Goal: Task Accomplishment & Management: Use online tool/utility

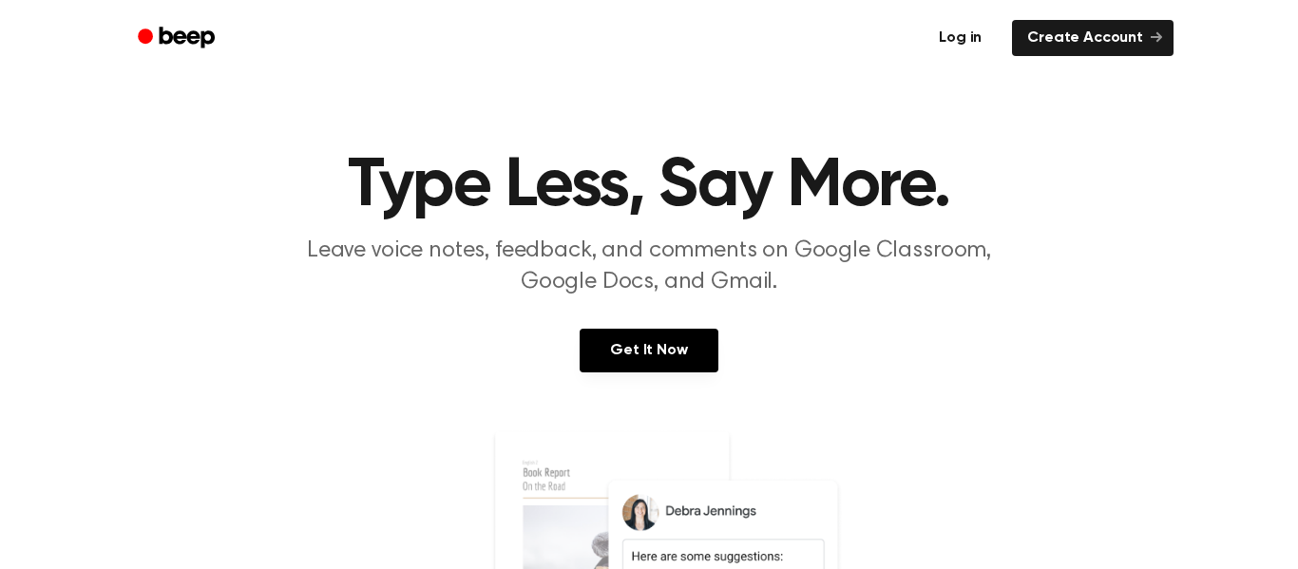
click at [943, 47] on link "Log in" at bounding box center [960, 38] width 81 height 44
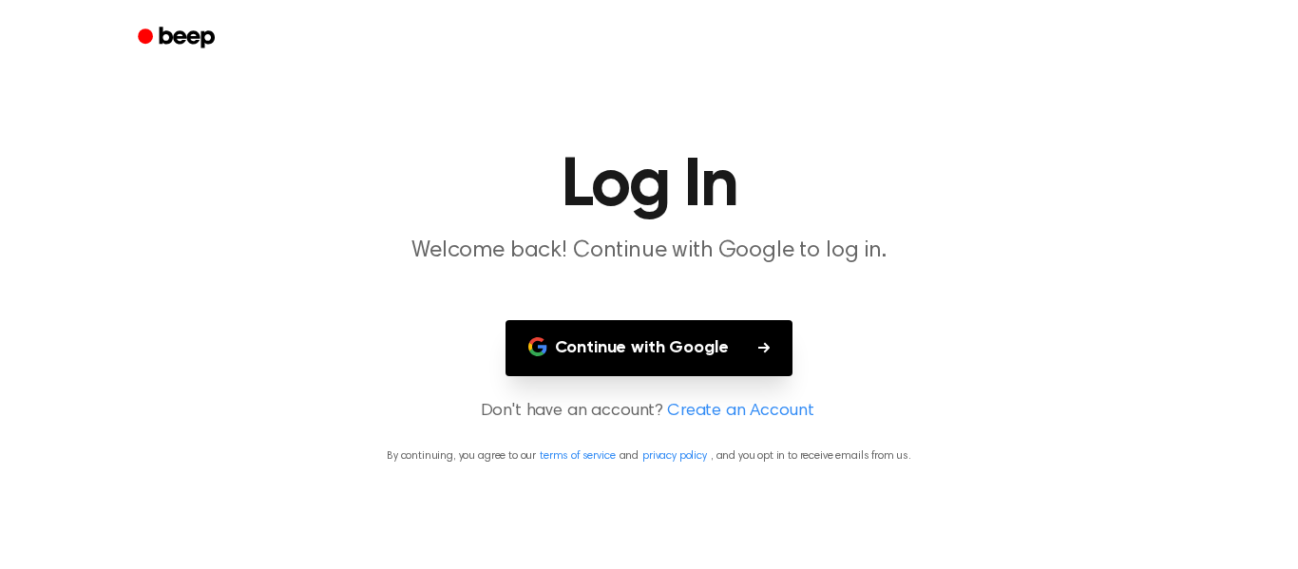
click at [695, 332] on button "Continue with Google" at bounding box center [649, 348] width 288 height 56
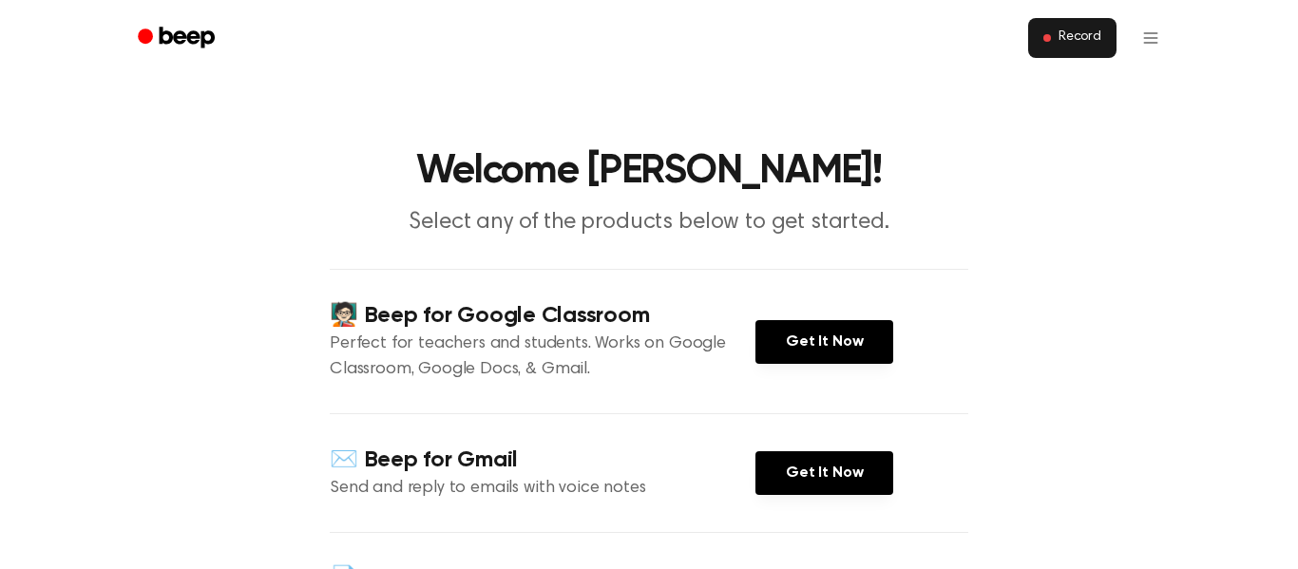
click at [1091, 32] on span "Record" at bounding box center [1079, 37] width 43 height 17
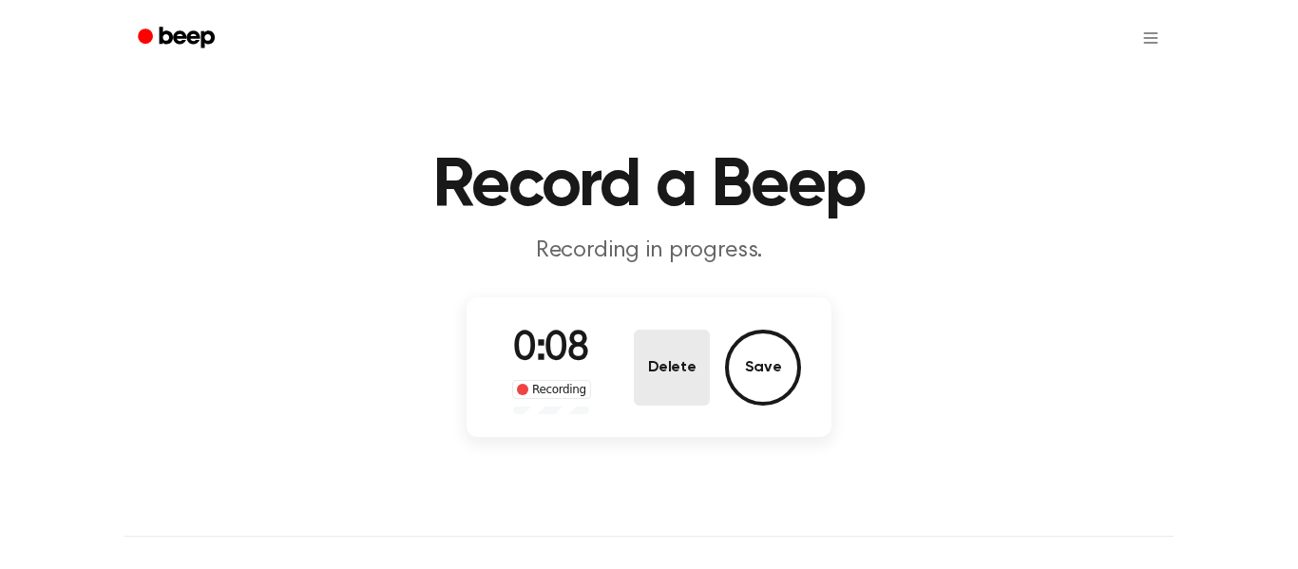
click at [680, 365] on button "Delete" at bounding box center [672, 368] width 76 height 76
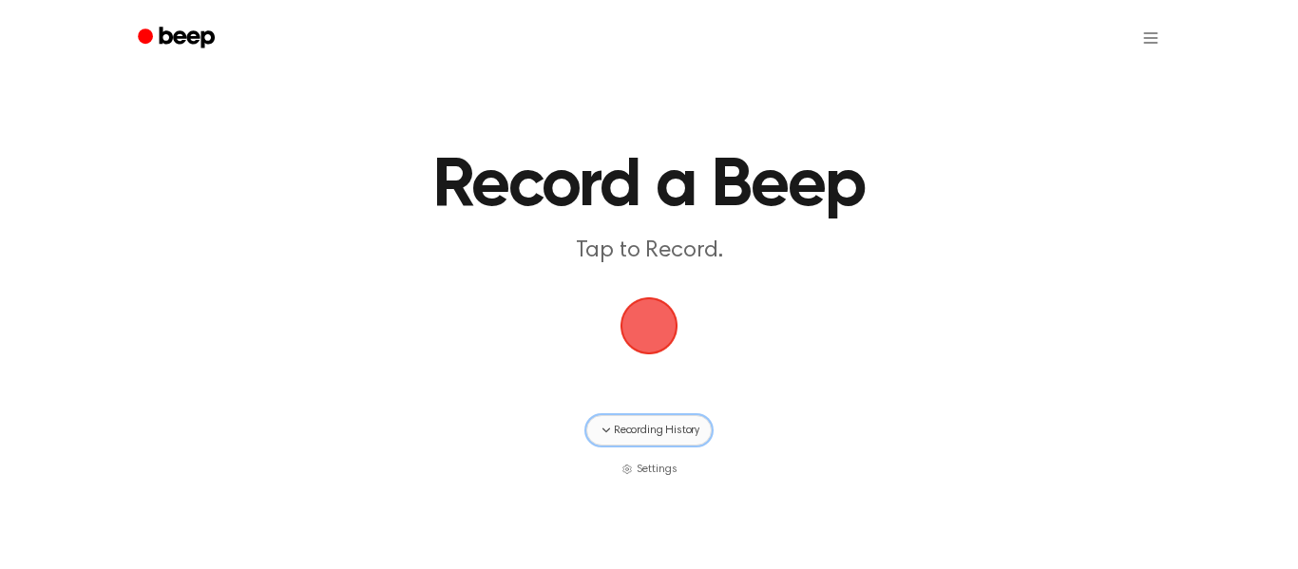
click at [614, 435] on span "Recording History" at bounding box center [657, 430] width 86 height 17
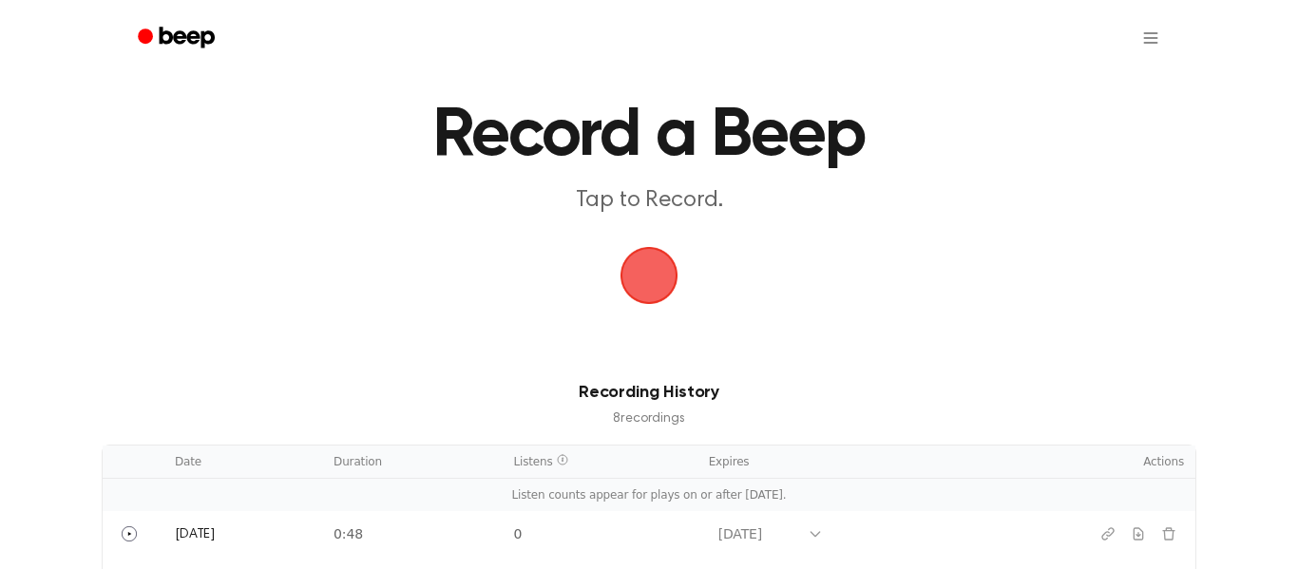
scroll to position [38, 0]
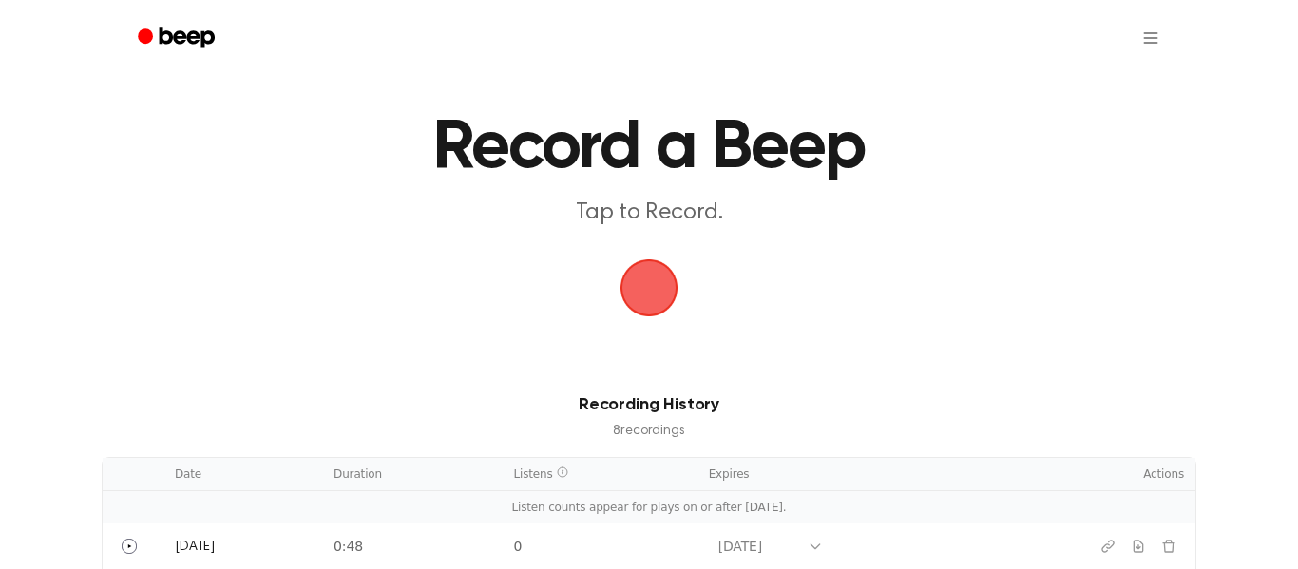
click at [624, 283] on span "button" at bounding box center [648, 287] width 53 height 53
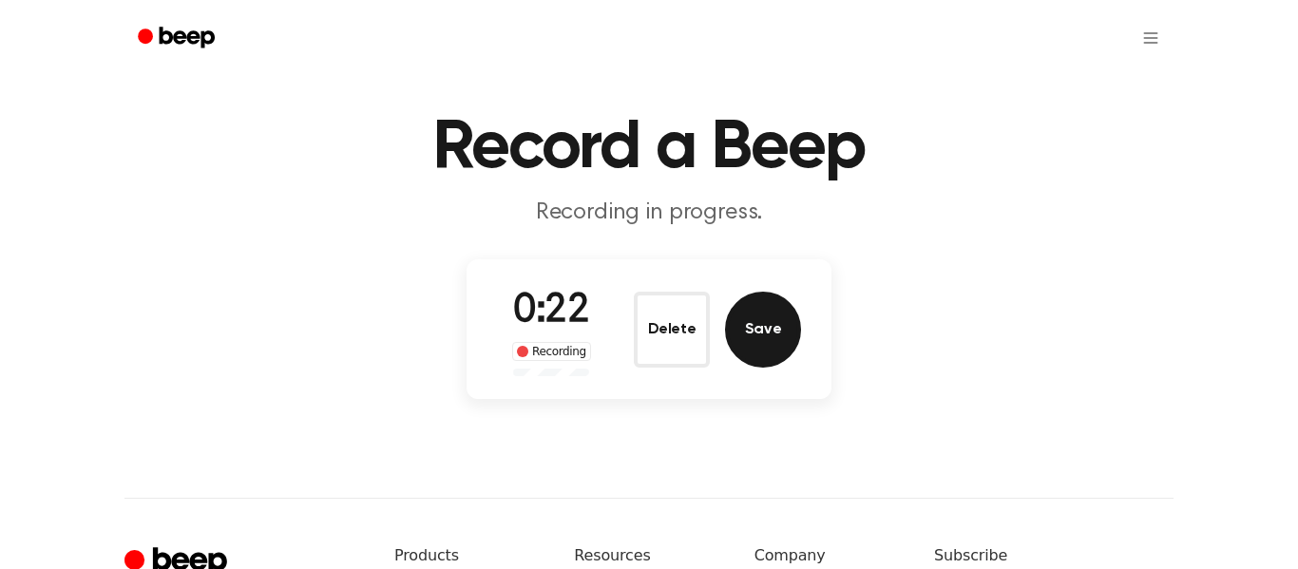
click at [727, 339] on button "Save" at bounding box center [763, 330] width 76 height 76
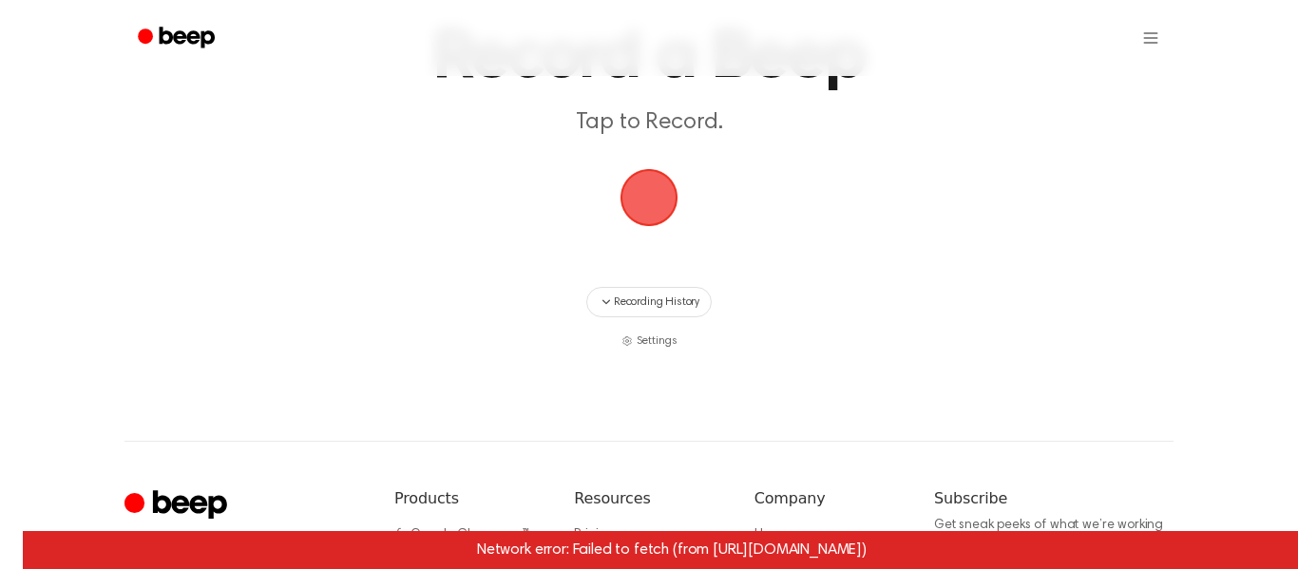
scroll to position [111, 0]
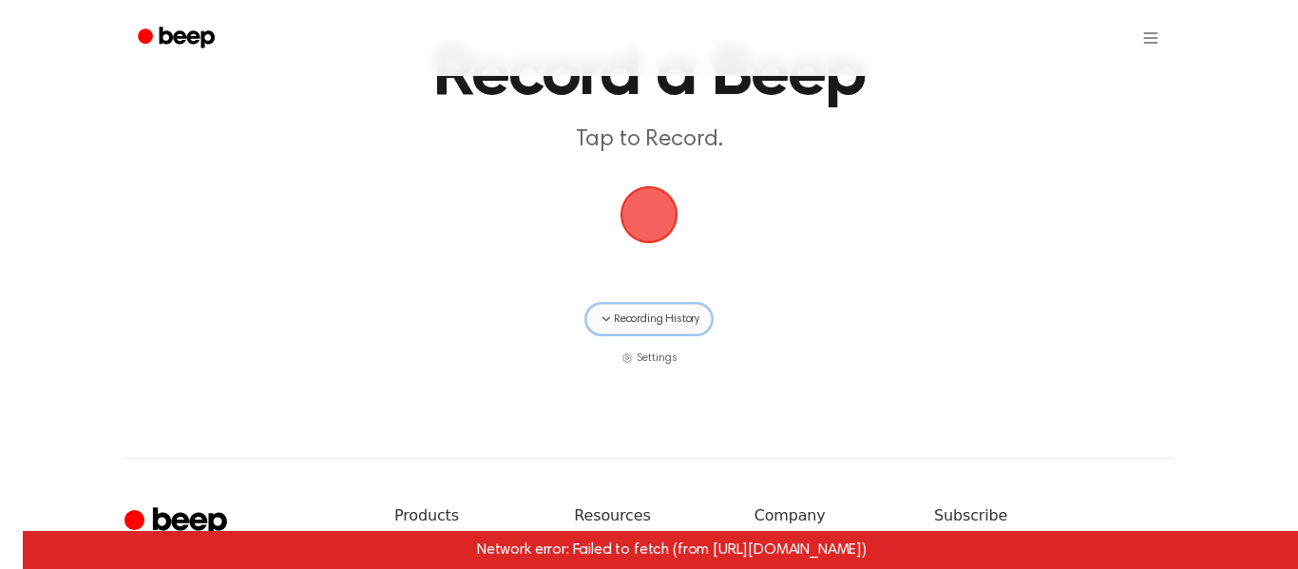
click at [629, 304] on button "Recording History" at bounding box center [648, 319] width 125 height 30
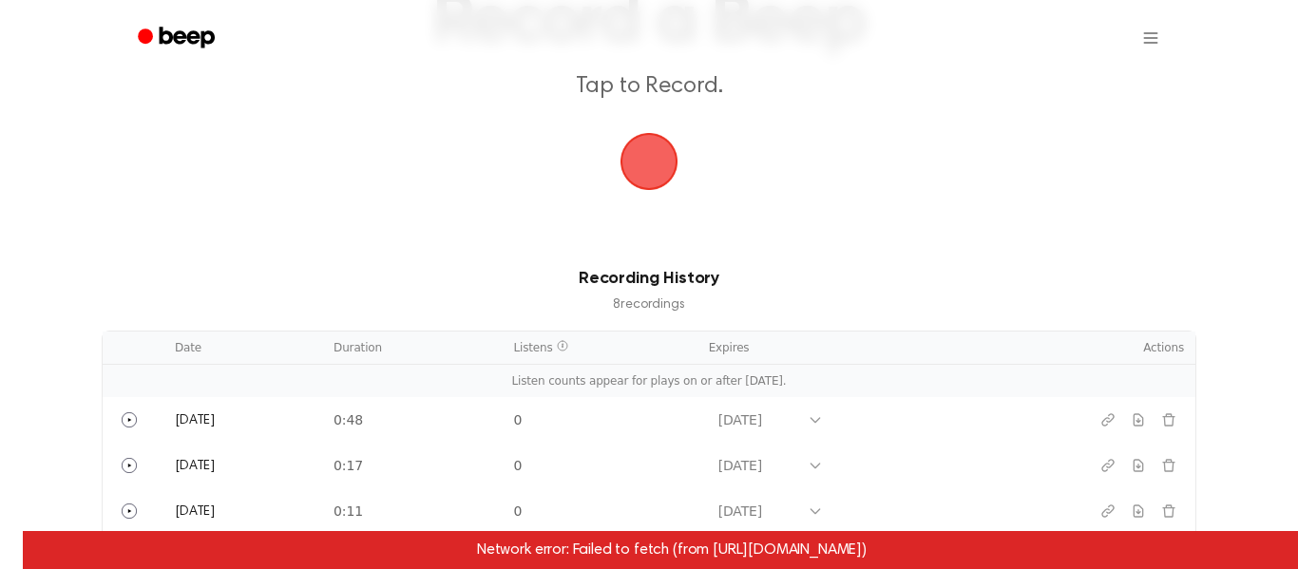
scroll to position [162, 0]
click at [630, 179] on span "button" at bounding box center [648, 163] width 53 height 53
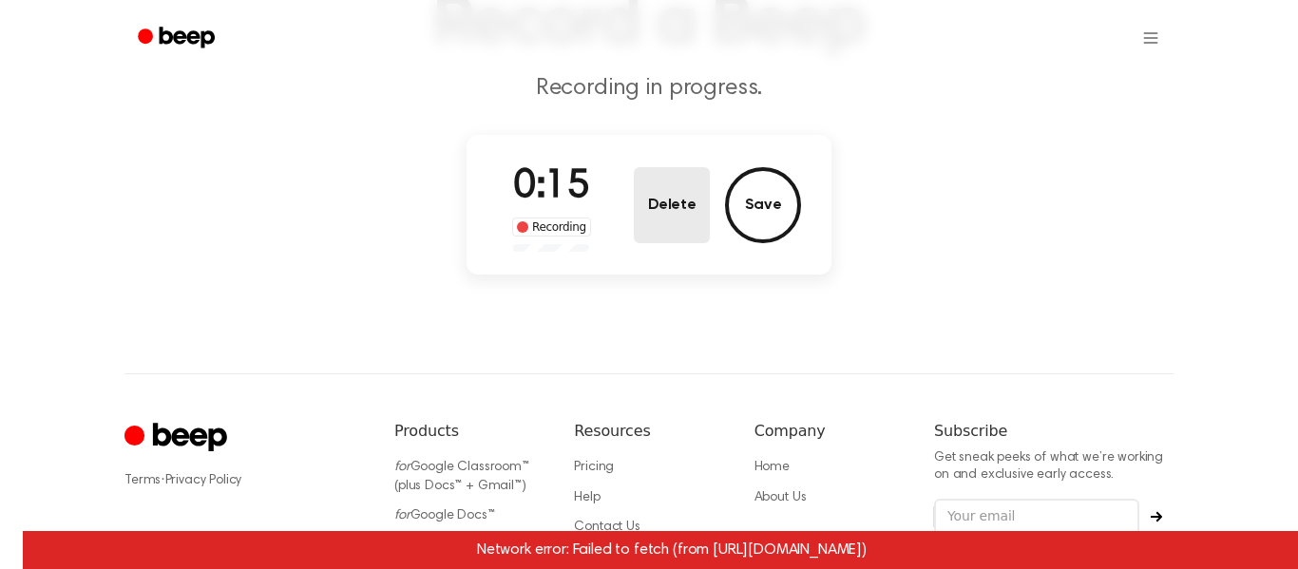
click at [693, 214] on button "Delete" at bounding box center [672, 205] width 76 height 76
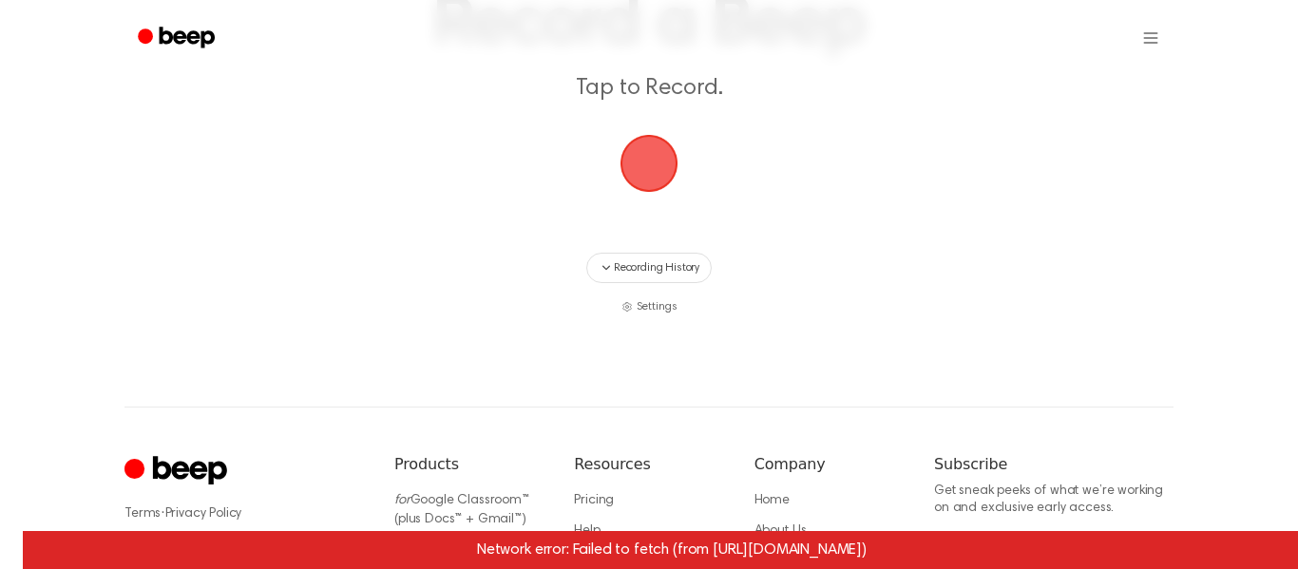
click at [654, 189] on span "button" at bounding box center [648, 163] width 53 height 53
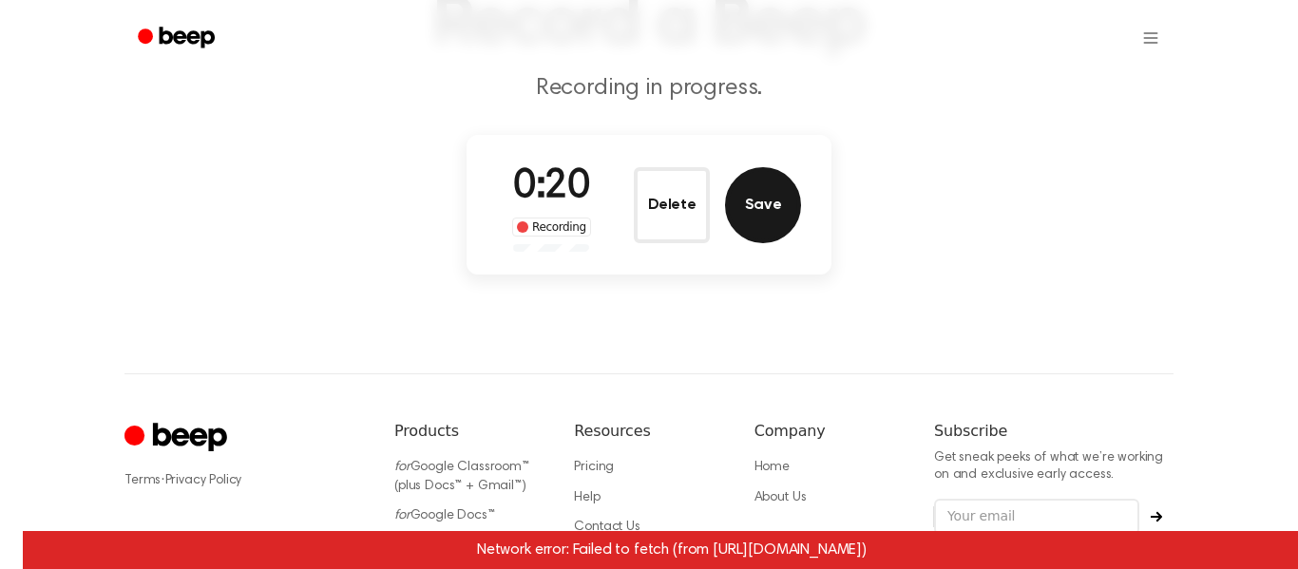
click at [751, 205] on button "Save" at bounding box center [763, 205] width 76 height 76
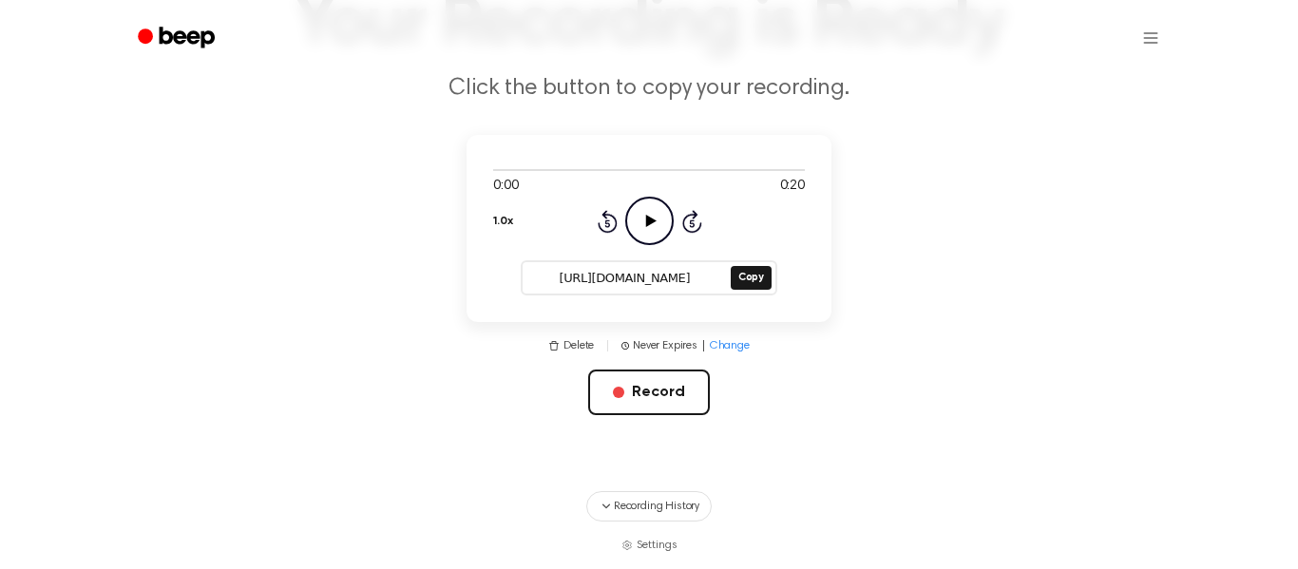
drag, startPoint x: 555, startPoint y: 280, endPoint x: 790, endPoint y: 324, distance: 238.7
click at [790, 324] on main "Your Recording is Ready Click the button to copy your recording. 0:00 0:20 1.0x…" at bounding box center [649, 196] width 1298 height 716
click at [686, 405] on button "Record" at bounding box center [648, 393] width 121 height 46
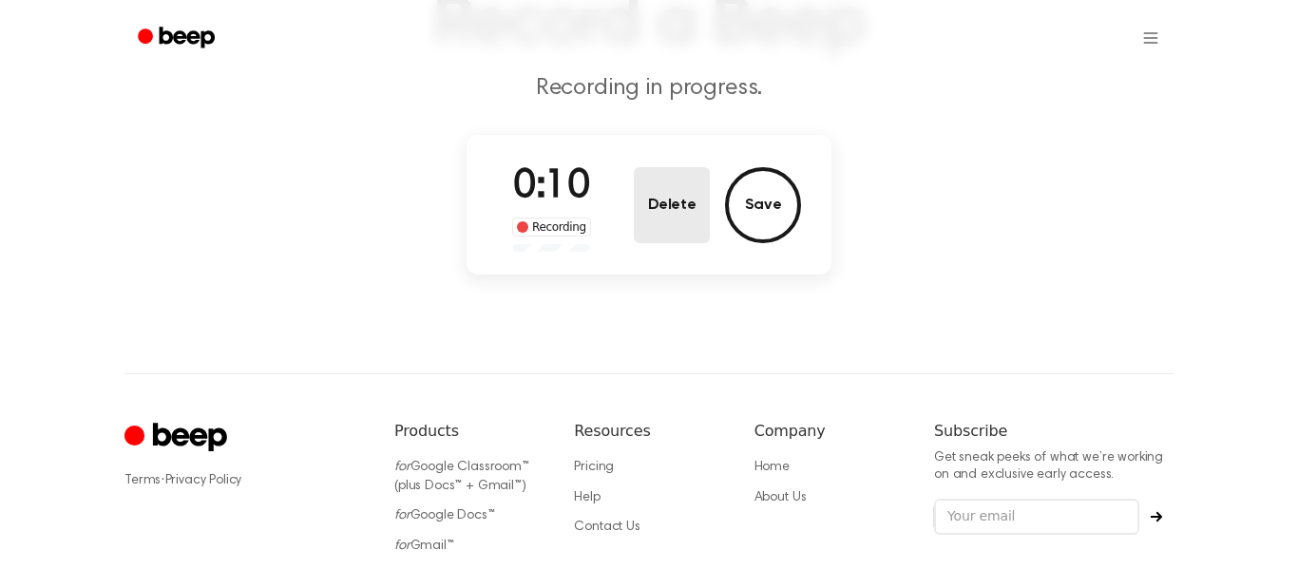
click at [677, 177] on button "Delete" at bounding box center [672, 205] width 76 height 76
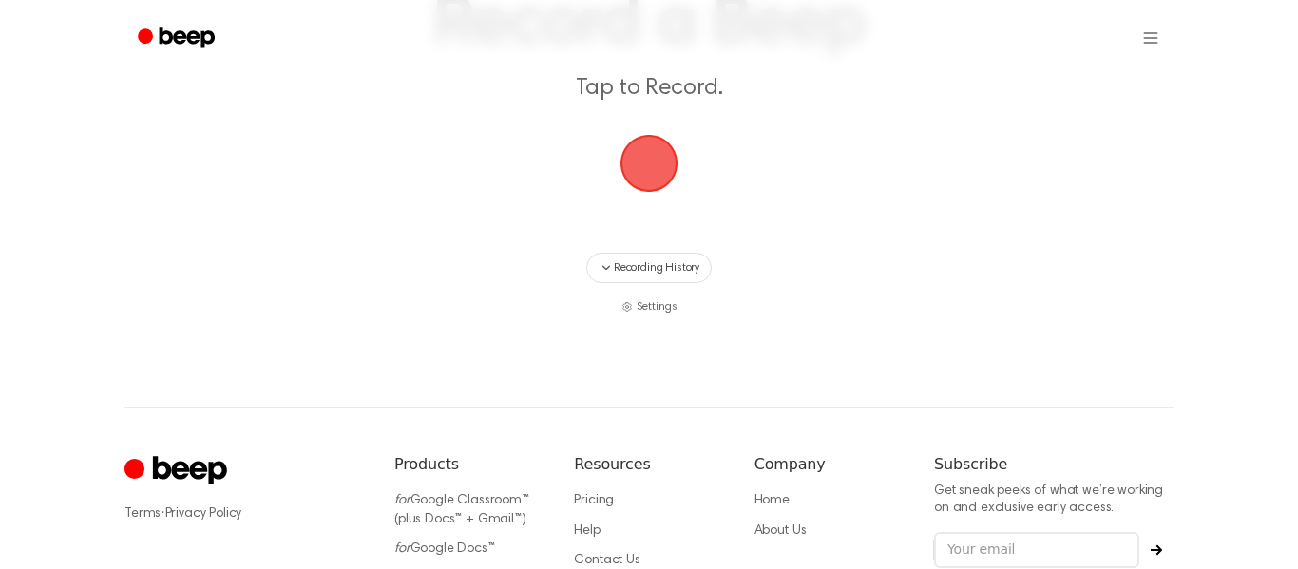
click at [664, 145] on span "button" at bounding box center [648, 163] width 53 height 53
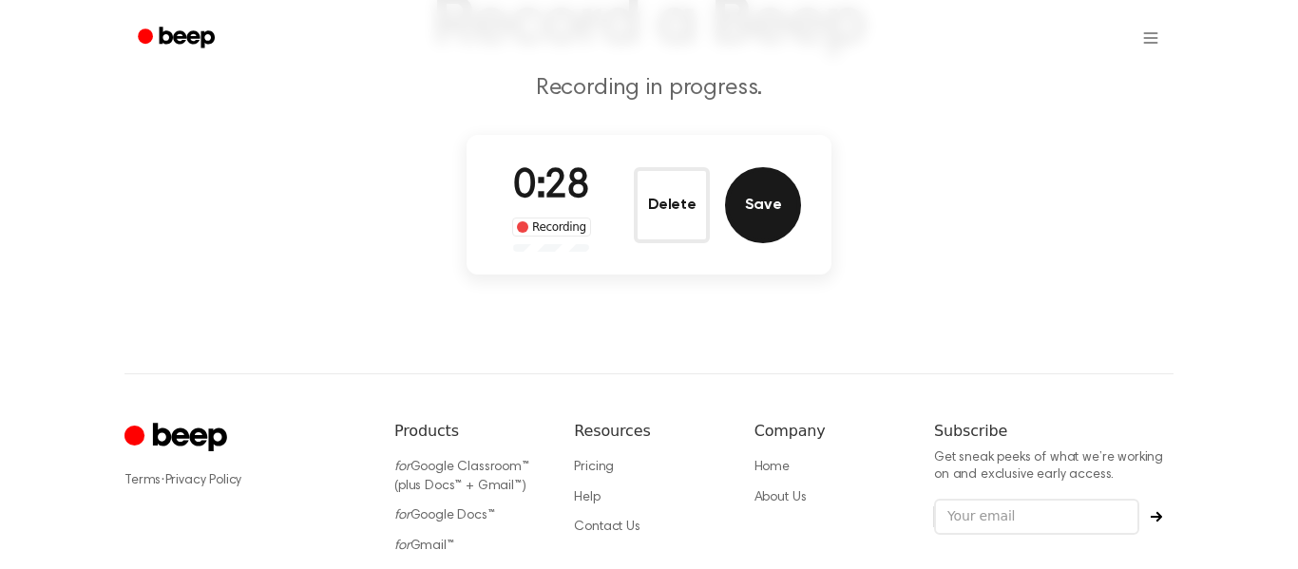
click at [743, 209] on button "Save" at bounding box center [763, 205] width 76 height 76
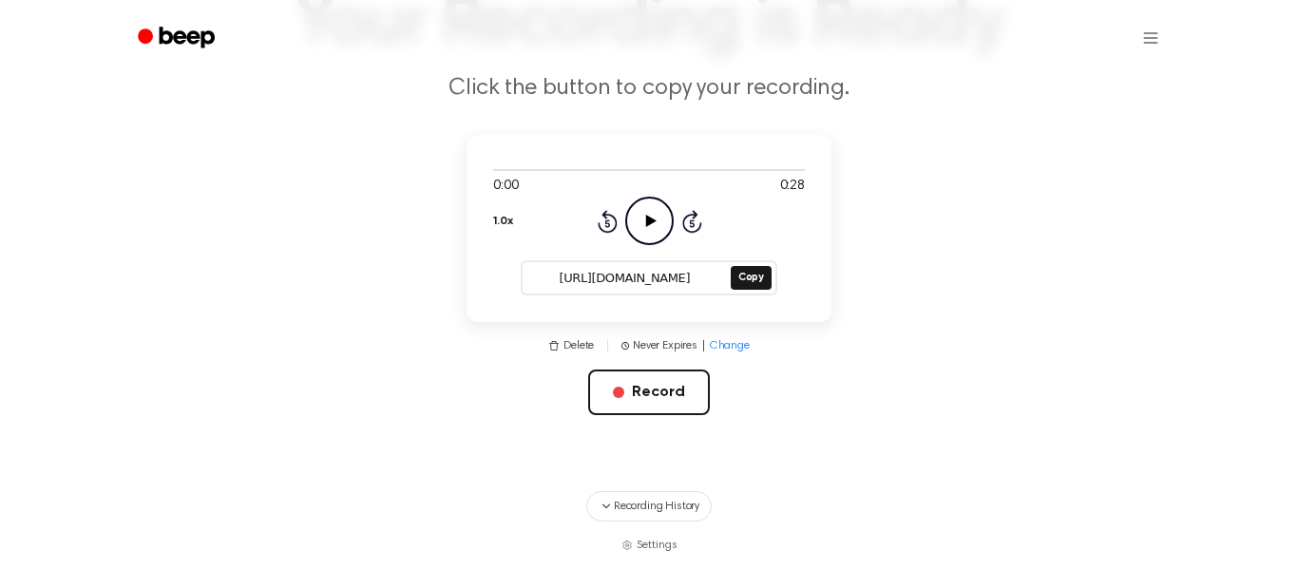
drag, startPoint x: 550, startPoint y: 275, endPoint x: 715, endPoint y: 280, distance: 165.4
click at [715, 280] on input "[URL][DOMAIN_NAME]" at bounding box center [625, 278] width 204 height 27
click at [642, 382] on button "Record" at bounding box center [648, 393] width 121 height 46
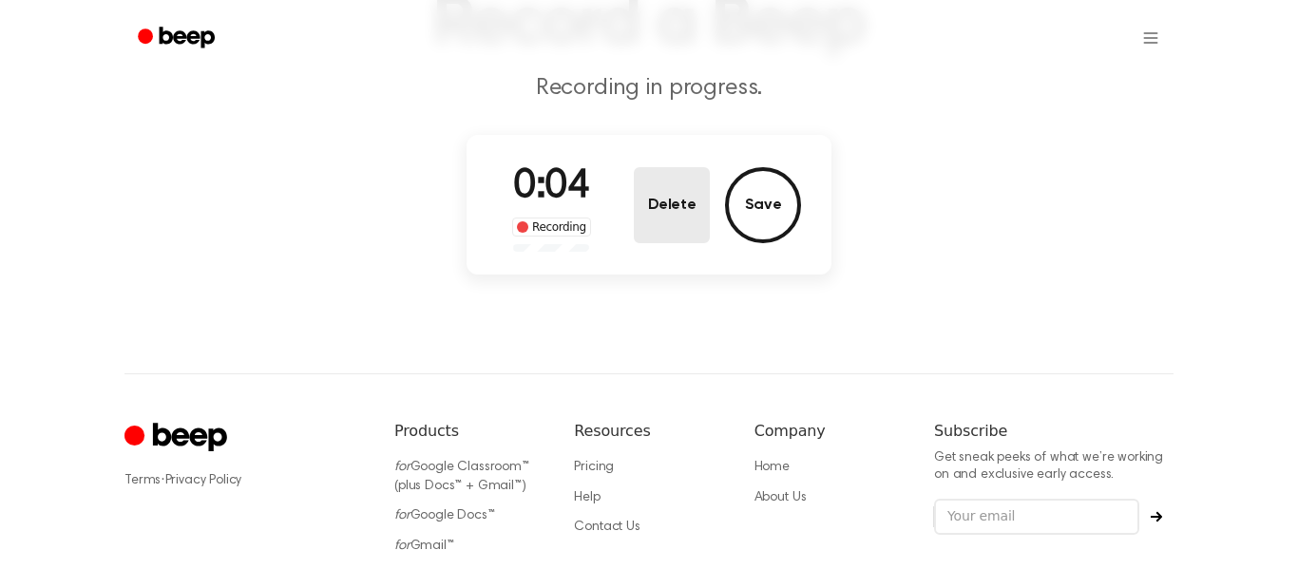
click at [690, 228] on button "Delete" at bounding box center [672, 205] width 76 height 76
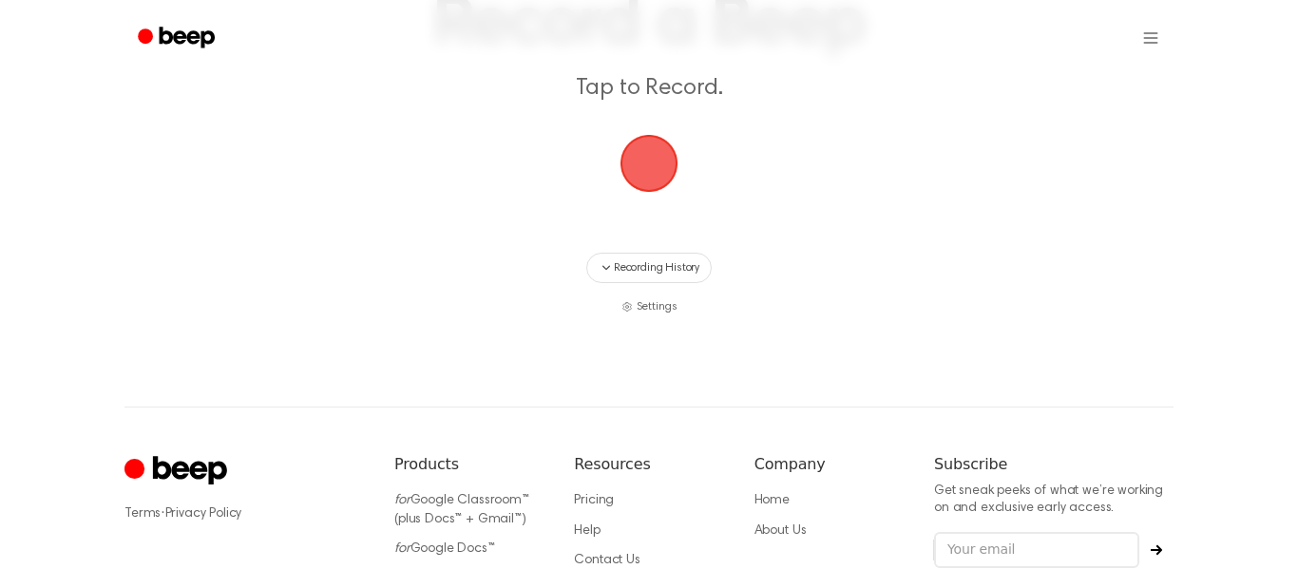
click at [650, 174] on span "button" at bounding box center [648, 163] width 53 height 53
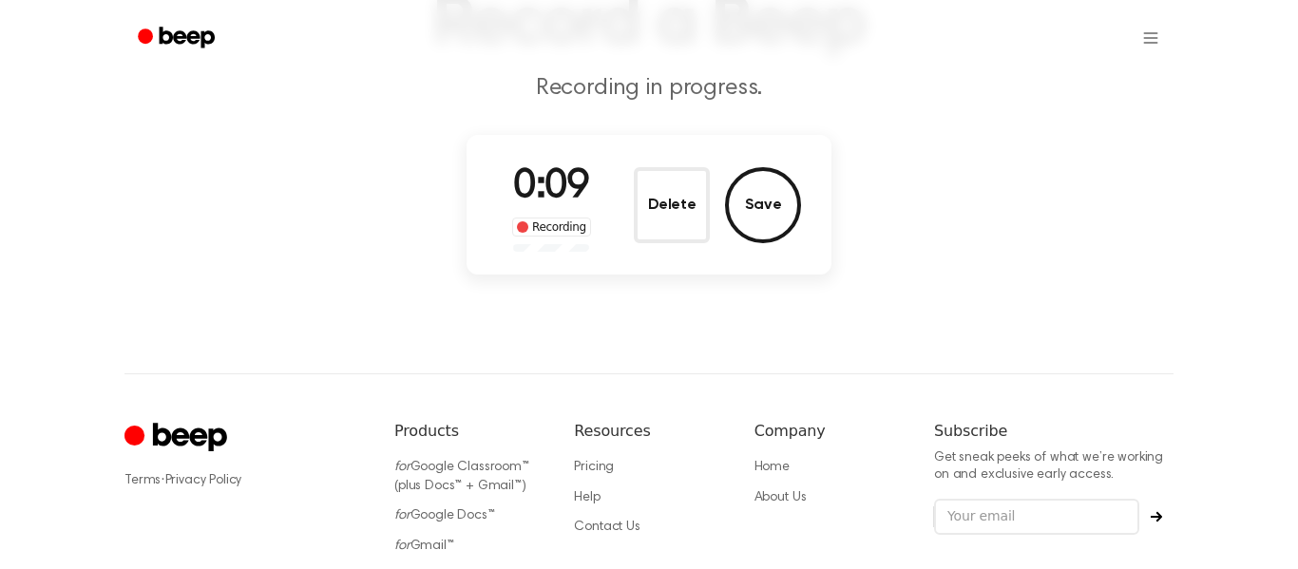
click at [650, 174] on button "Delete" at bounding box center [672, 205] width 76 height 76
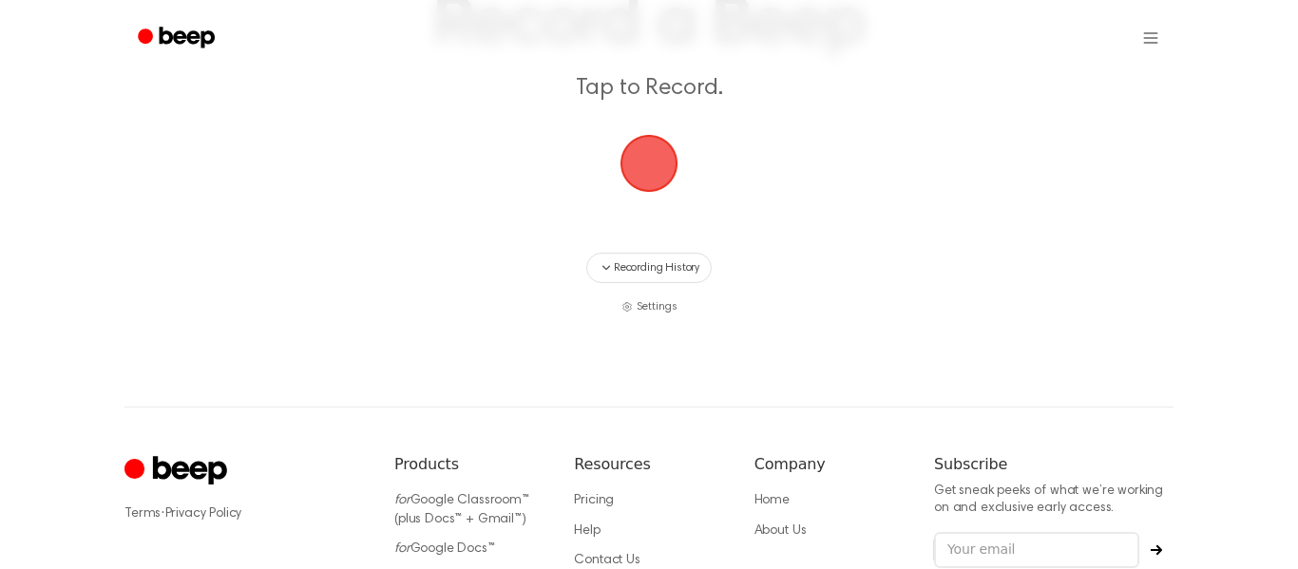
click at [650, 174] on span "button" at bounding box center [648, 163] width 53 height 53
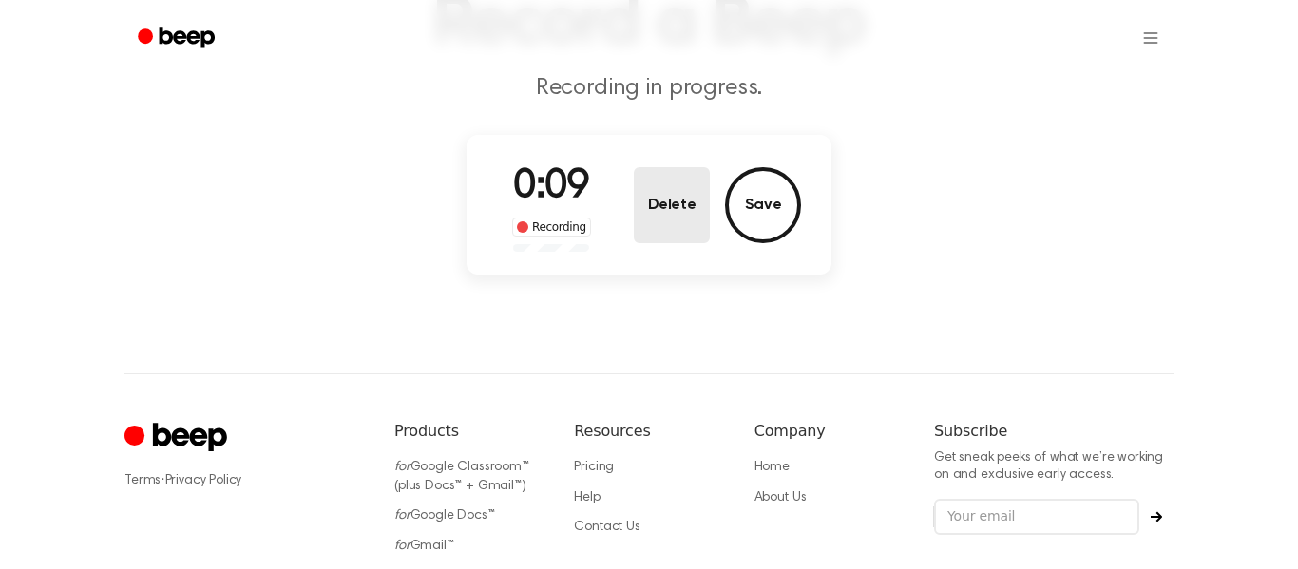
click at [649, 181] on button "Delete" at bounding box center [672, 205] width 76 height 76
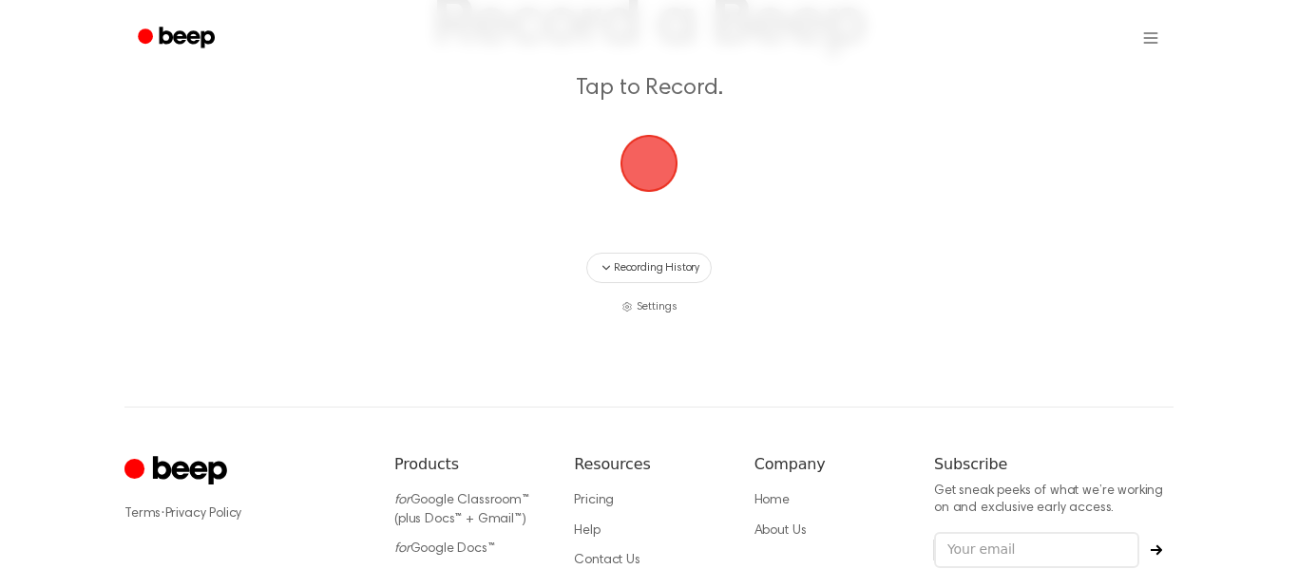
click at [653, 190] on span "button" at bounding box center [648, 163] width 53 height 53
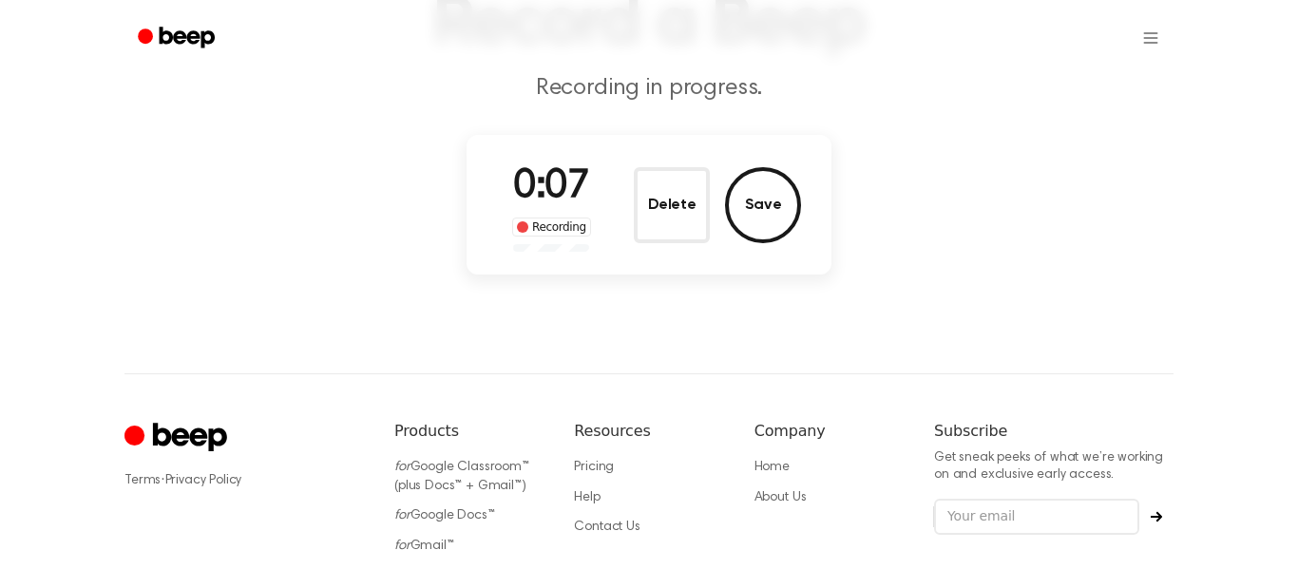
click at [653, 194] on button "Delete" at bounding box center [672, 205] width 76 height 76
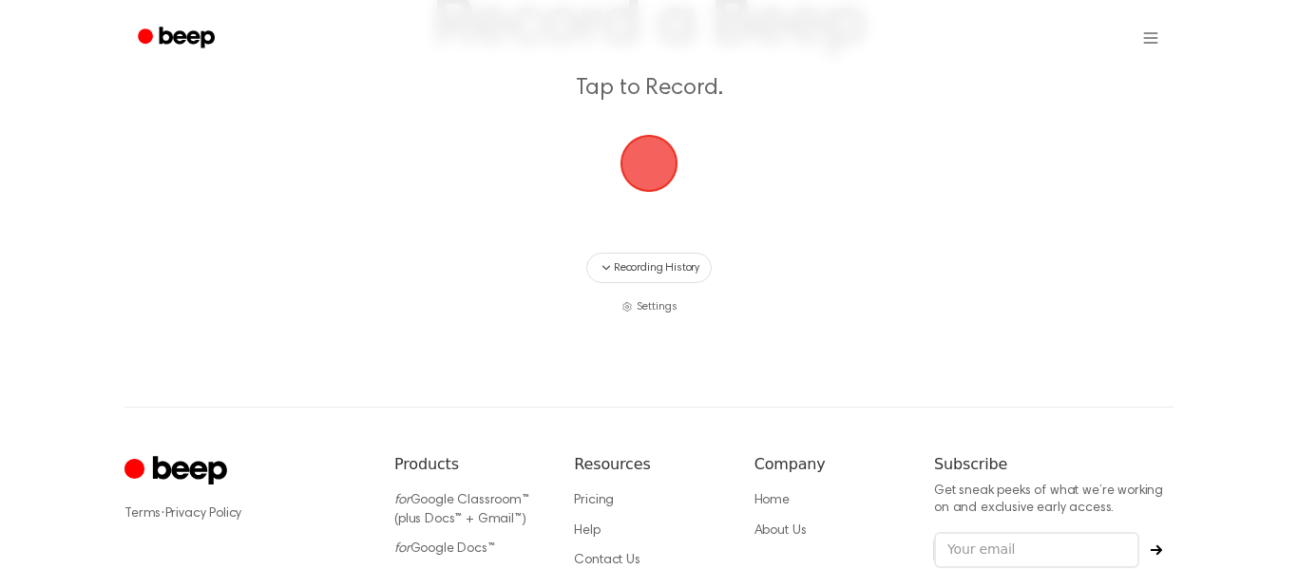
click at [654, 190] on span "button" at bounding box center [648, 163] width 53 height 53
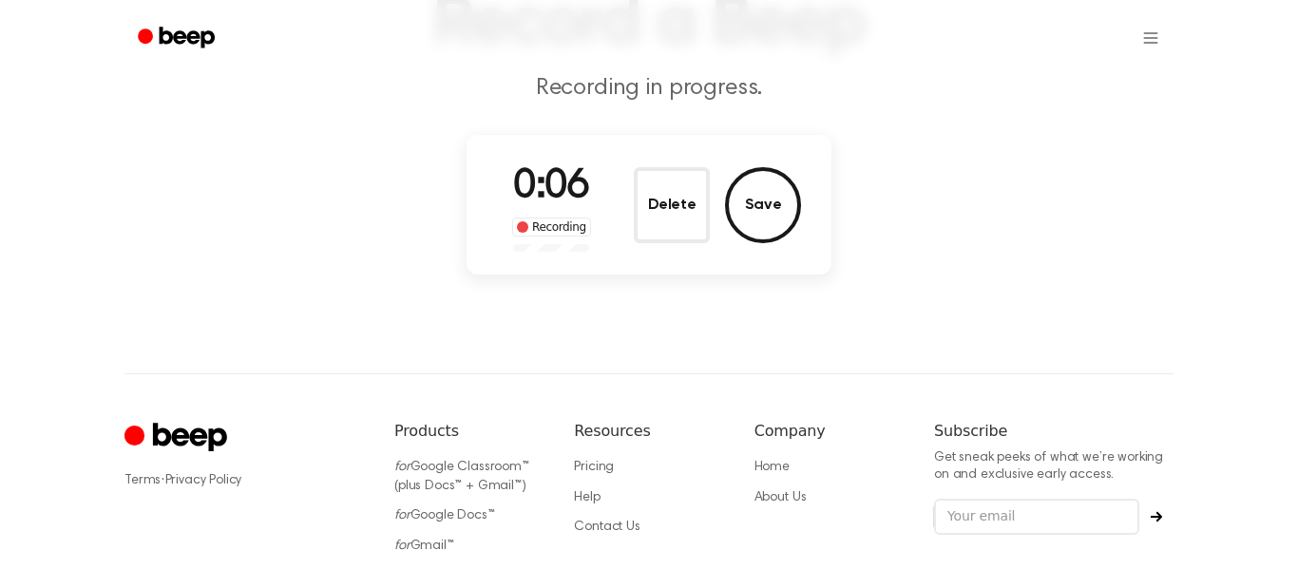
click at [654, 193] on button "Delete" at bounding box center [672, 205] width 76 height 76
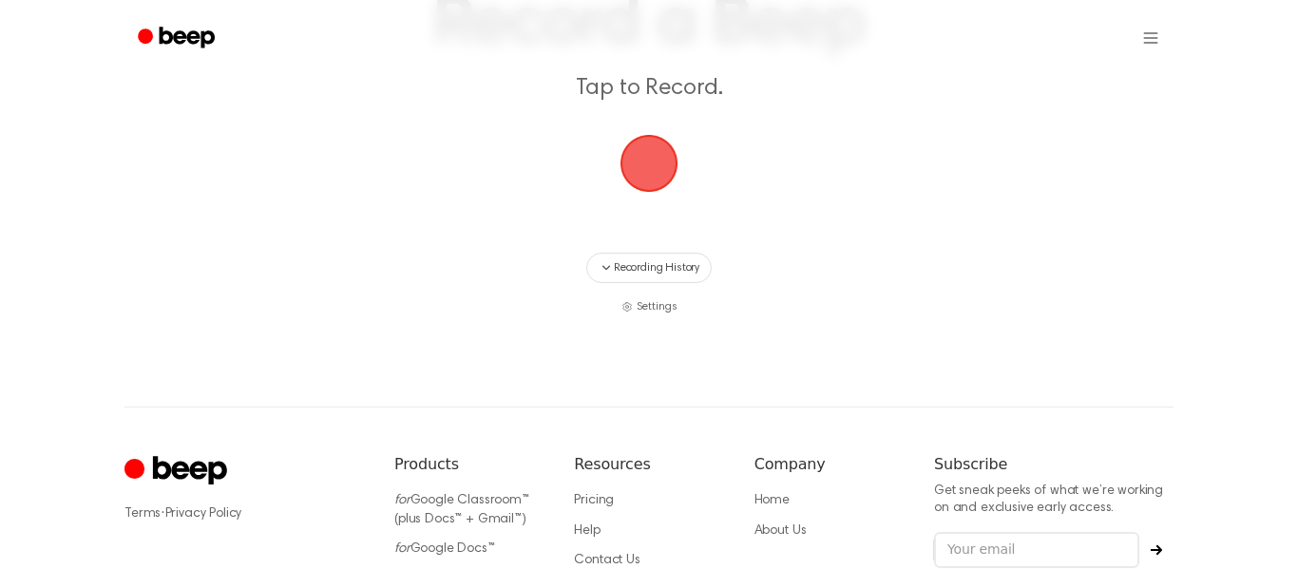
click at [653, 182] on span "button" at bounding box center [648, 163] width 53 height 53
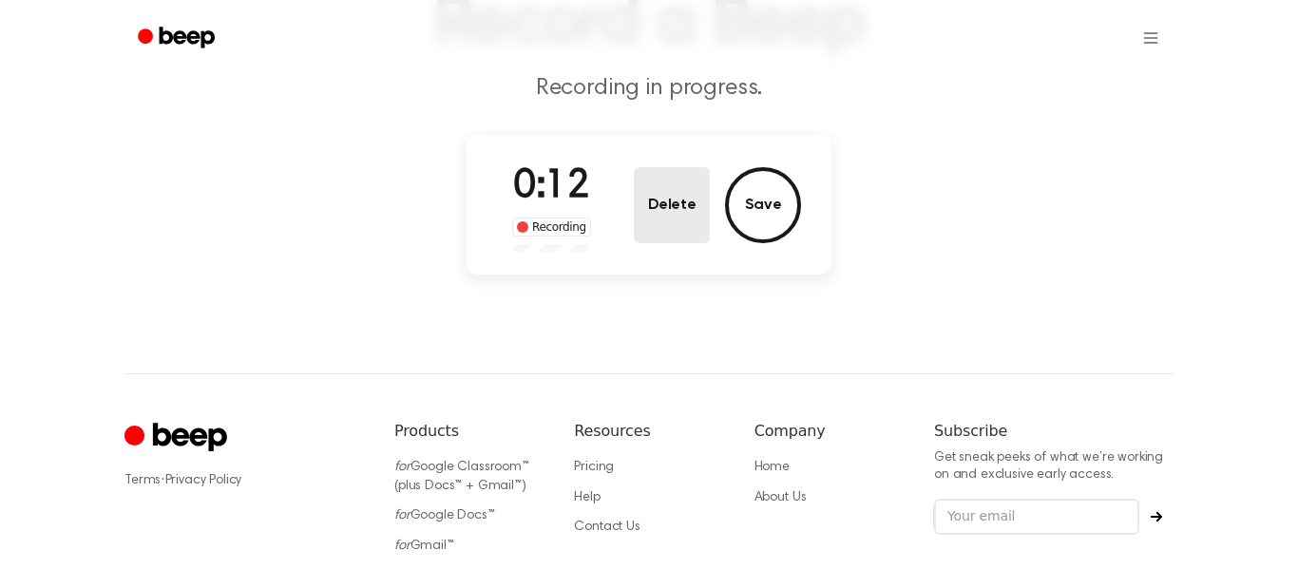
click at [652, 182] on button "Delete" at bounding box center [672, 205] width 76 height 76
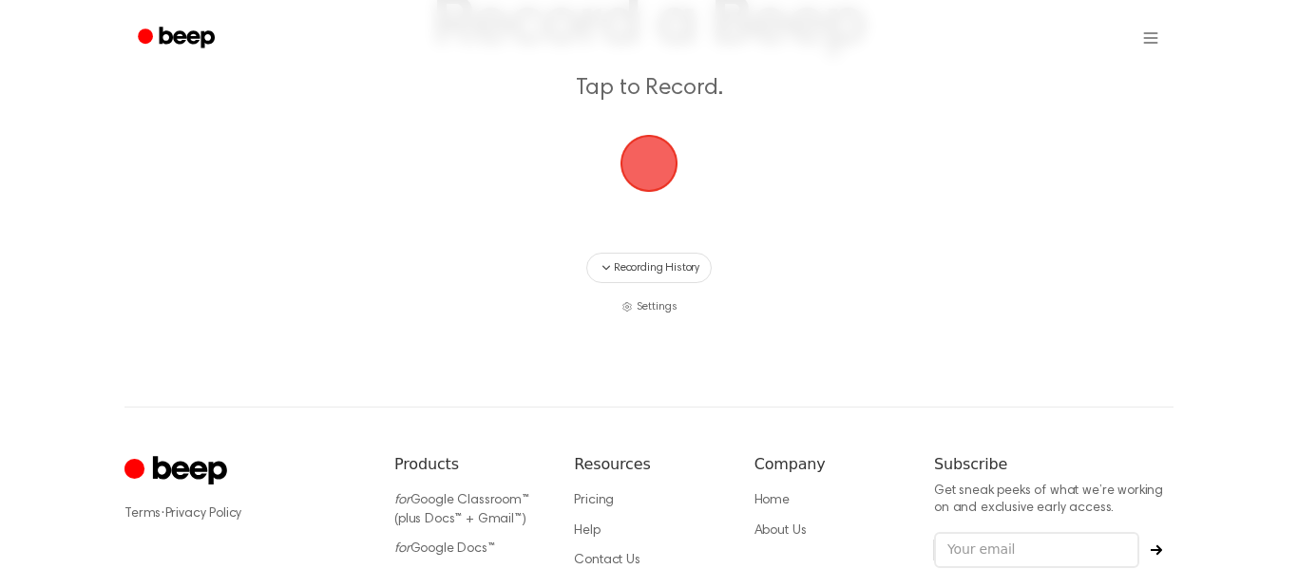
click at [652, 184] on span "button" at bounding box center [648, 163] width 53 height 53
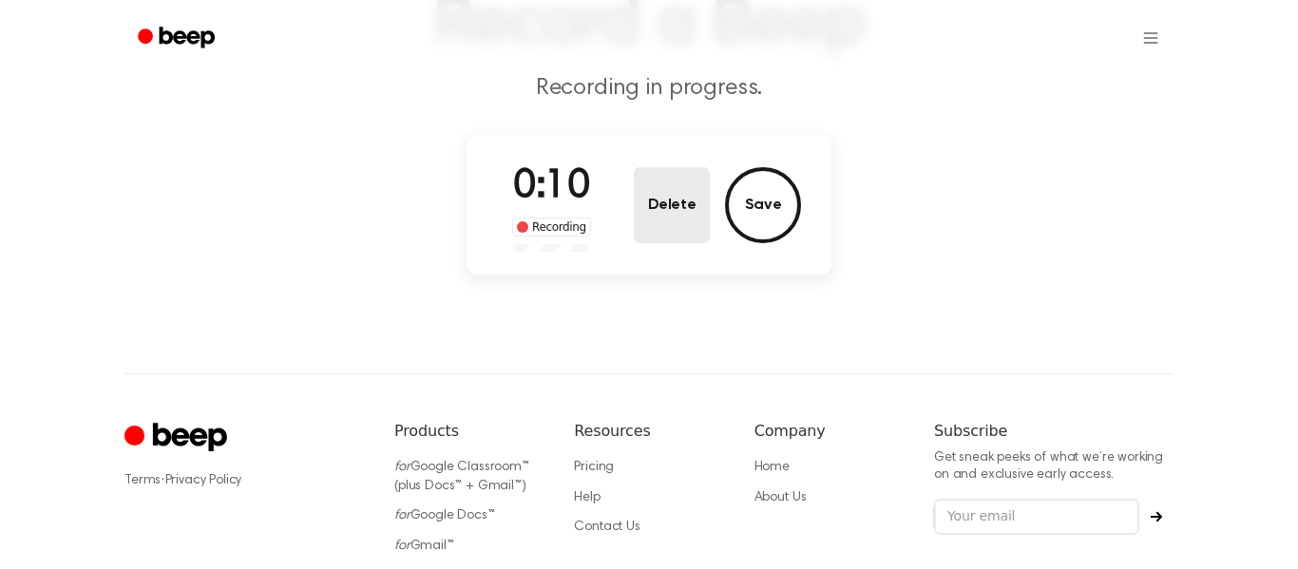
click at [648, 183] on button "Delete" at bounding box center [672, 205] width 76 height 76
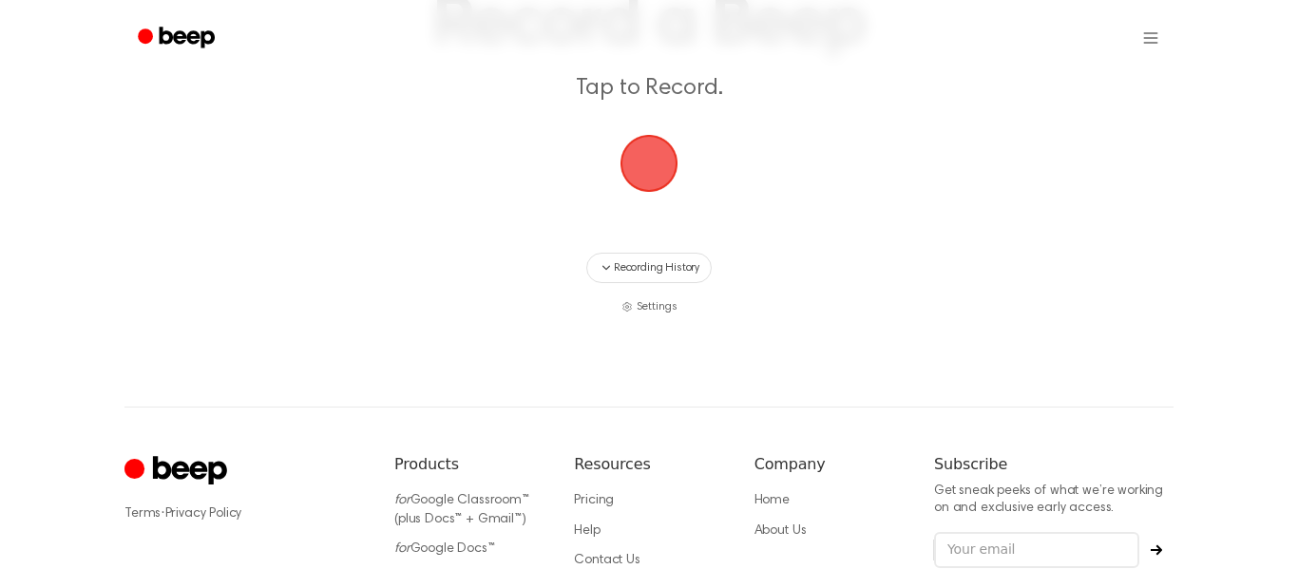
click at [648, 183] on span "button" at bounding box center [648, 163] width 53 height 53
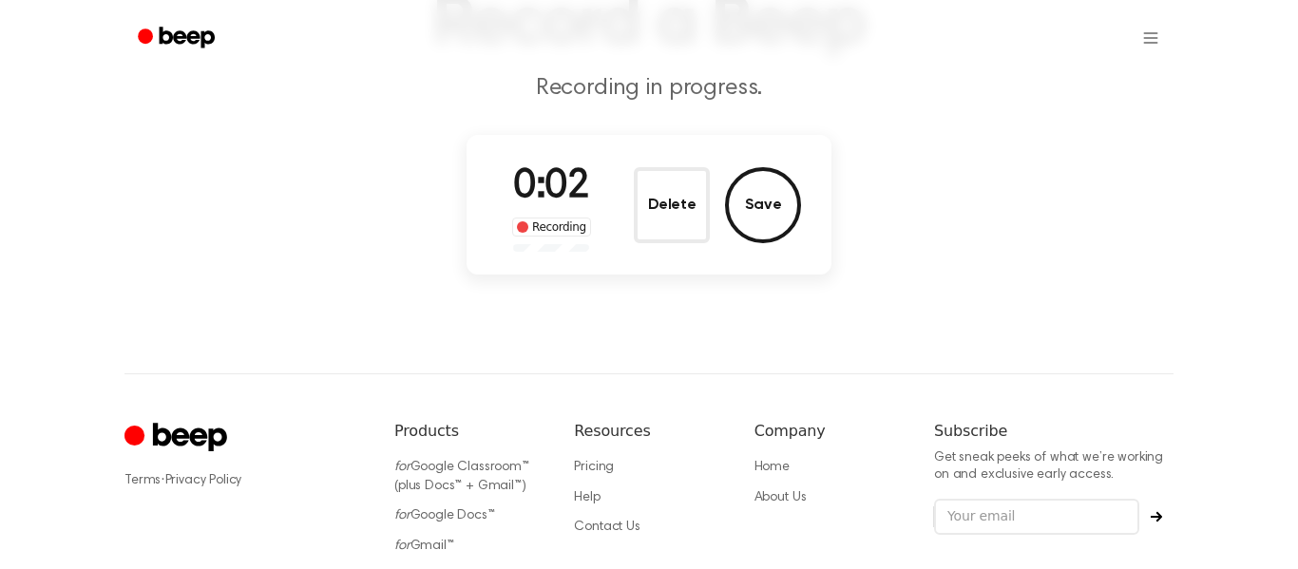
click at [648, 183] on button "Delete" at bounding box center [672, 205] width 76 height 76
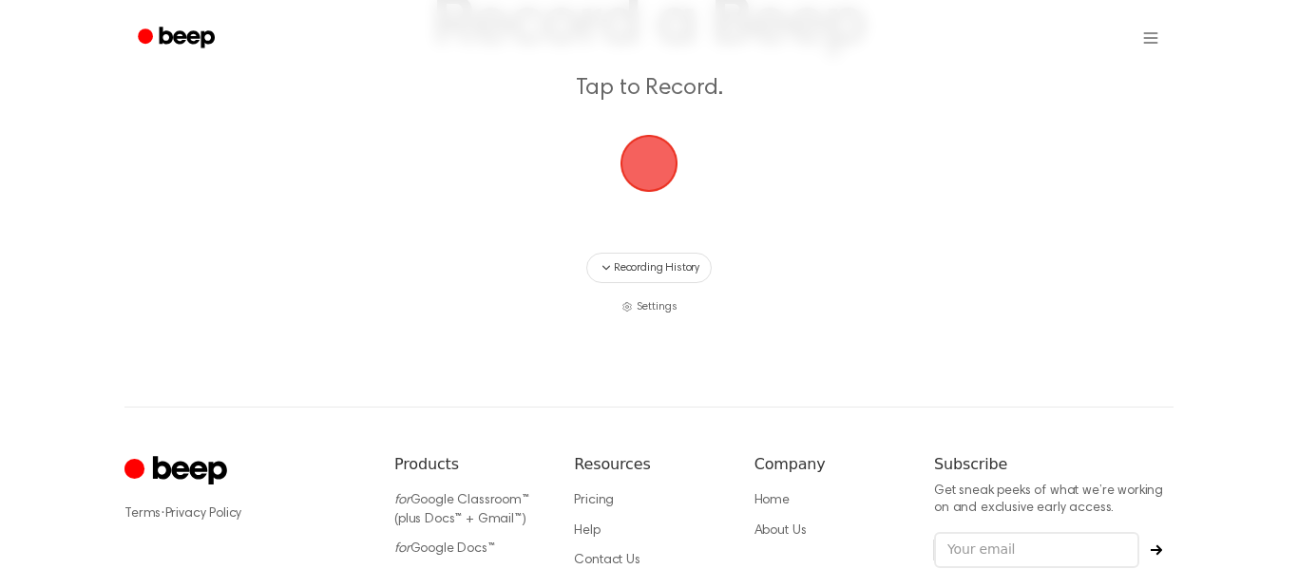
click at [648, 183] on span "button" at bounding box center [648, 163] width 53 height 53
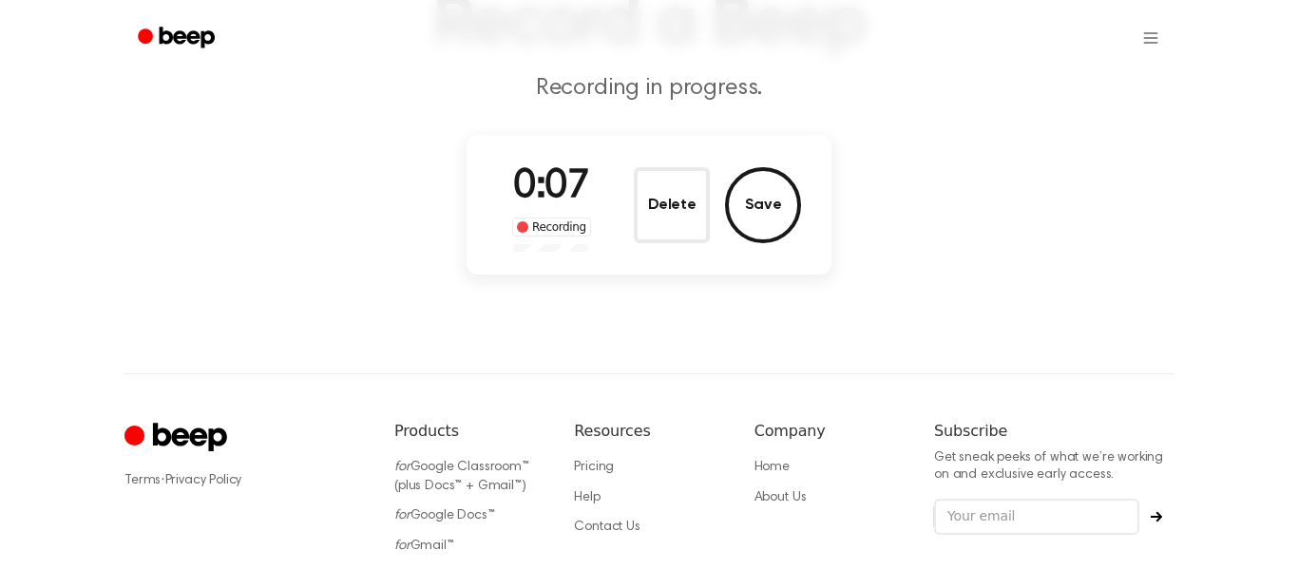
click at [648, 183] on button "Delete" at bounding box center [672, 205] width 76 height 76
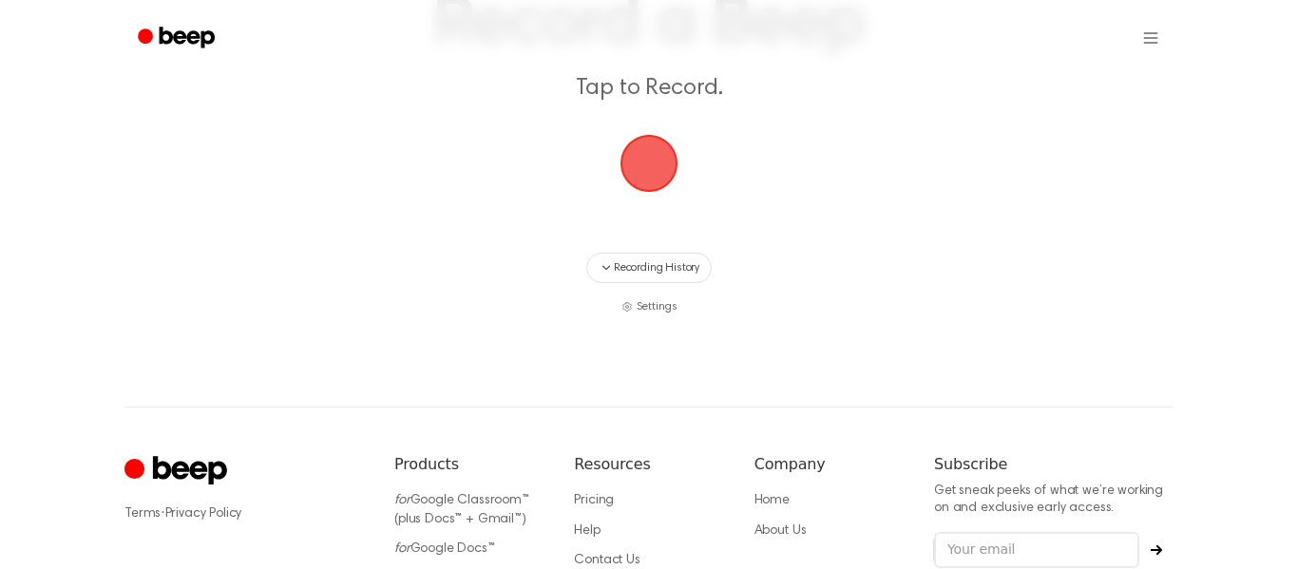
click at [648, 183] on span "button" at bounding box center [648, 163] width 53 height 53
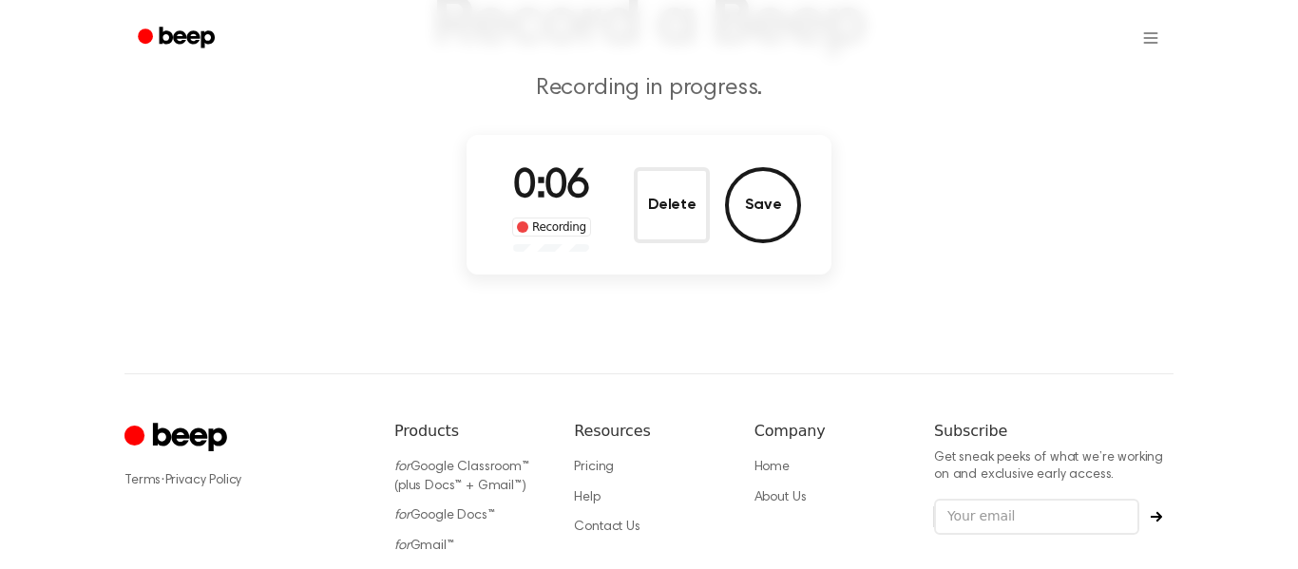
click at [648, 183] on button "Delete" at bounding box center [672, 205] width 76 height 76
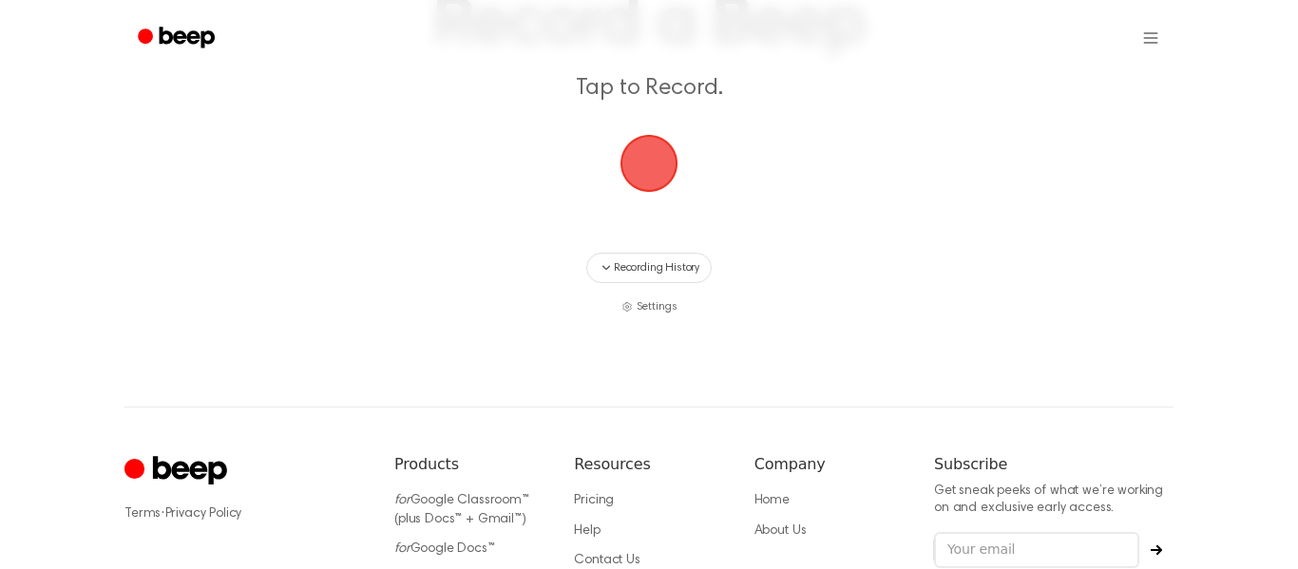
click at [648, 183] on span "button" at bounding box center [648, 163] width 53 height 53
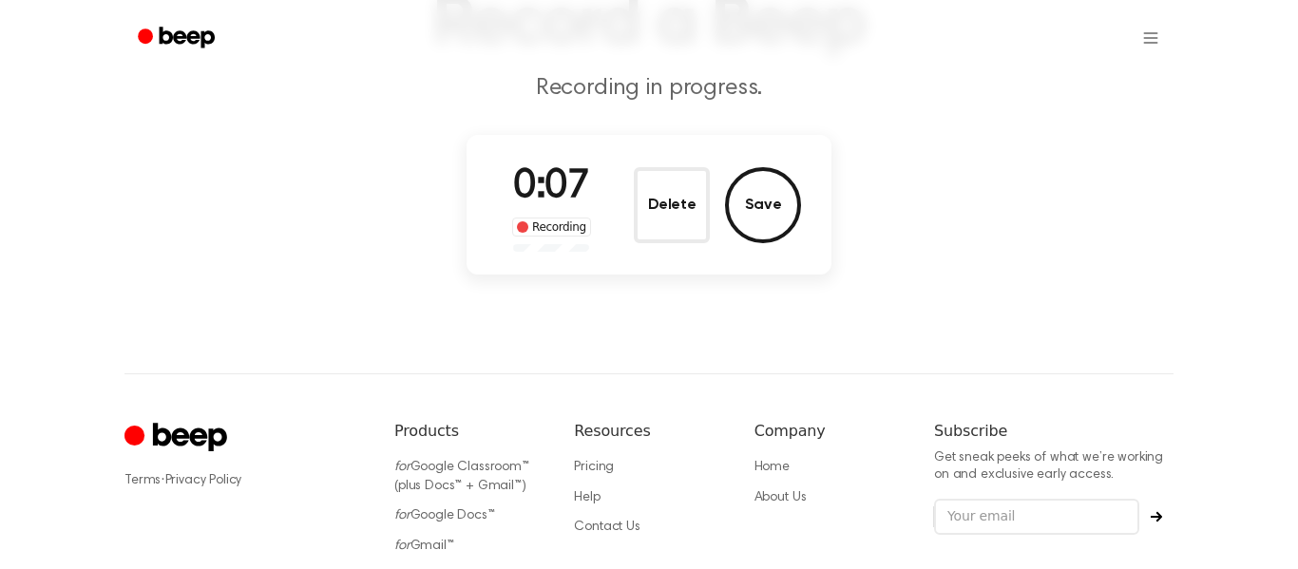
click at [648, 183] on button "Delete" at bounding box center [672, 205] width 76 height 76
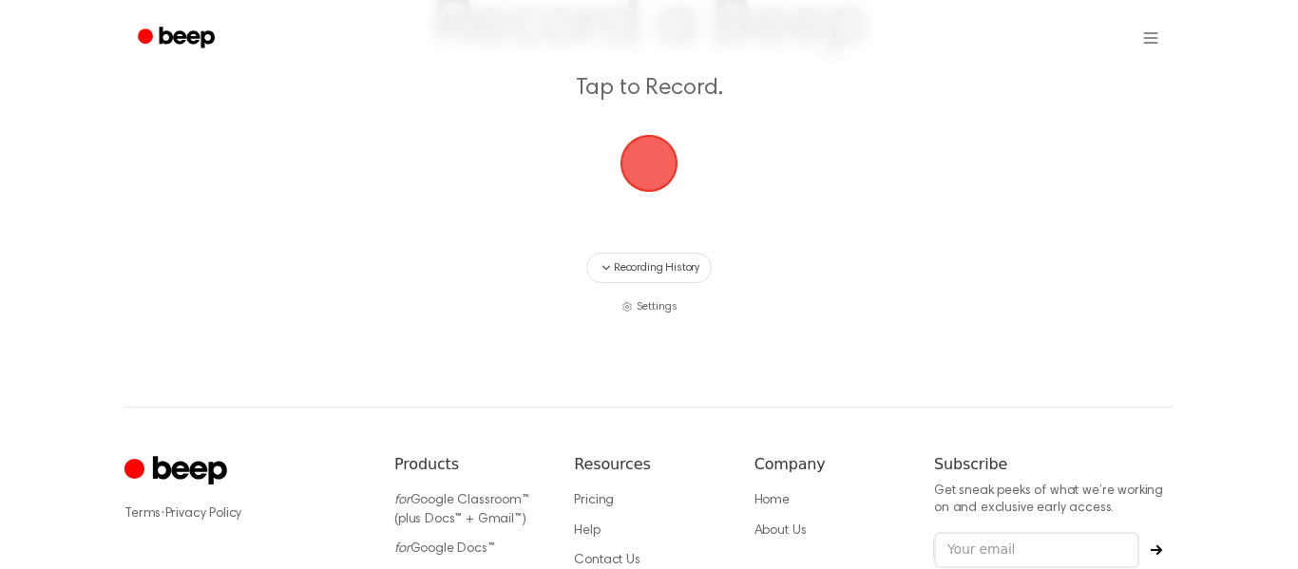
click at [648, 183] on span "button" at bounding box center [648, 163] width 53 height 53
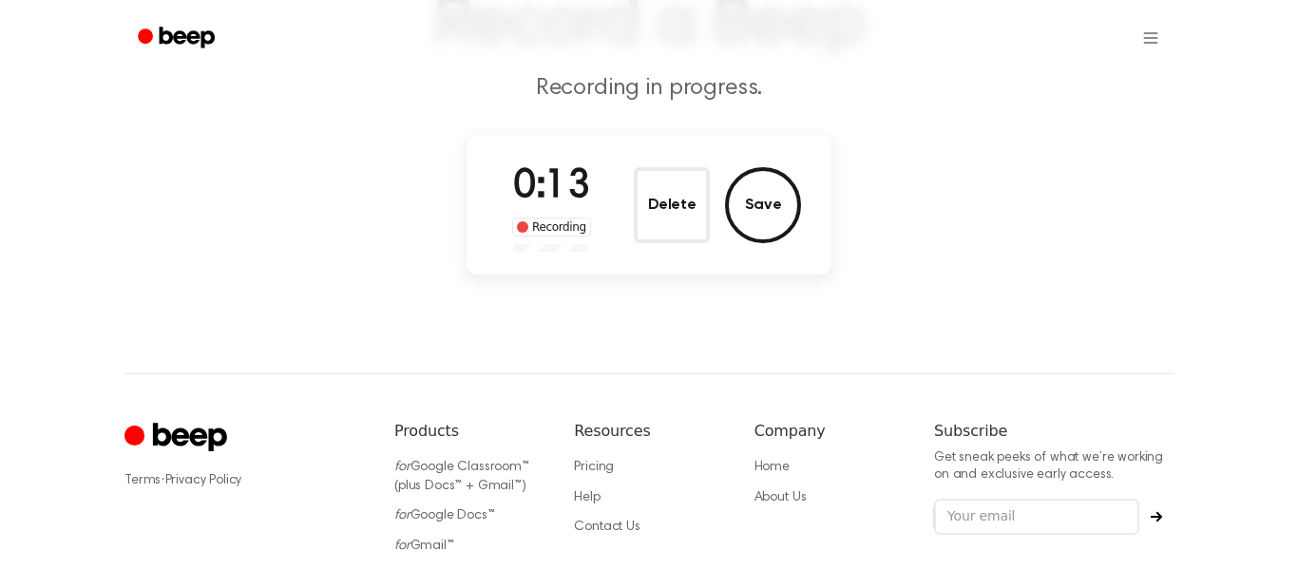
click at [648, 183] on button "Delete" at bounding box center [672, 205] width 76 height 76
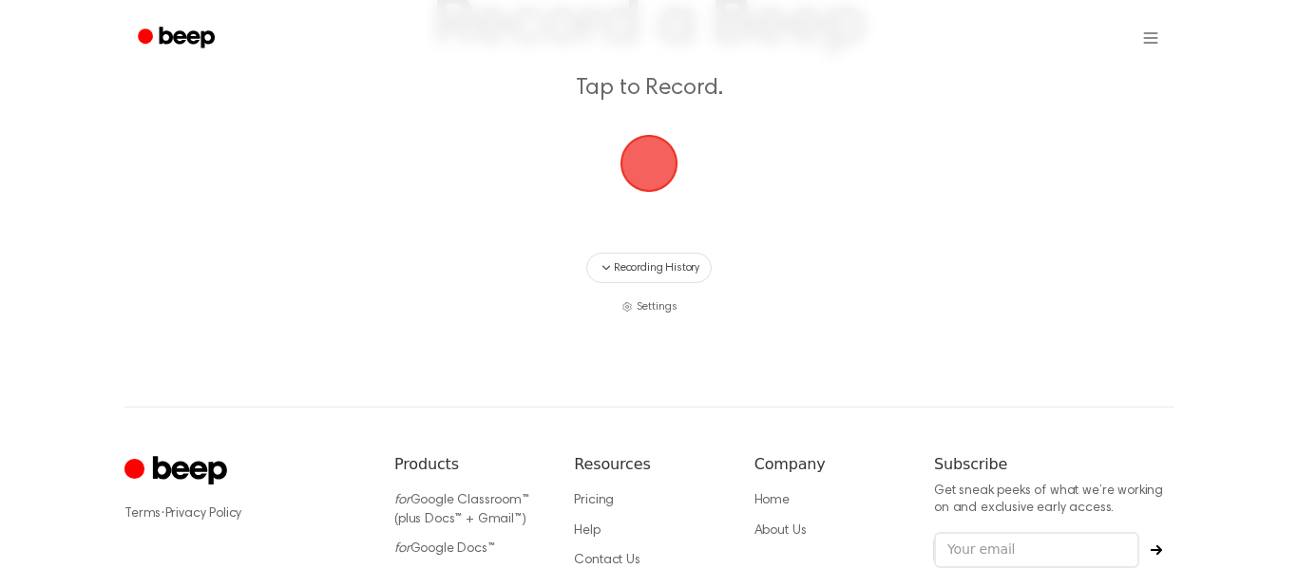
click at [648, 183] on span "button" at bounding box center [648, 163] width 53 height 53
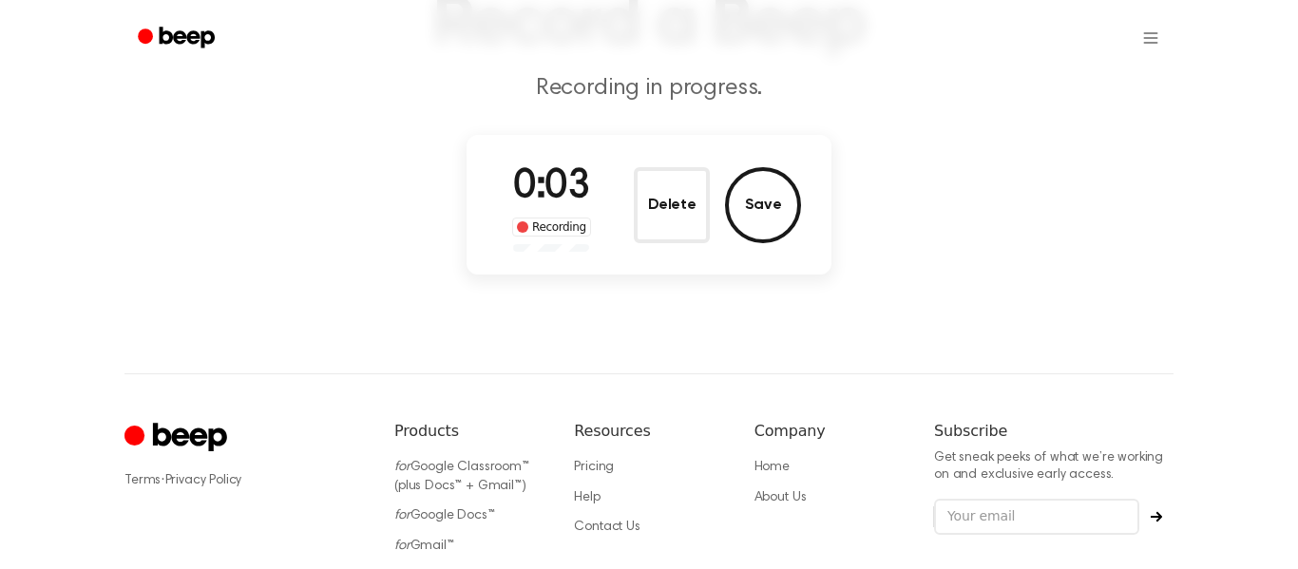
click at [648, 183] on button "Delete" at bounding box center [672, 205] width 76 height 76
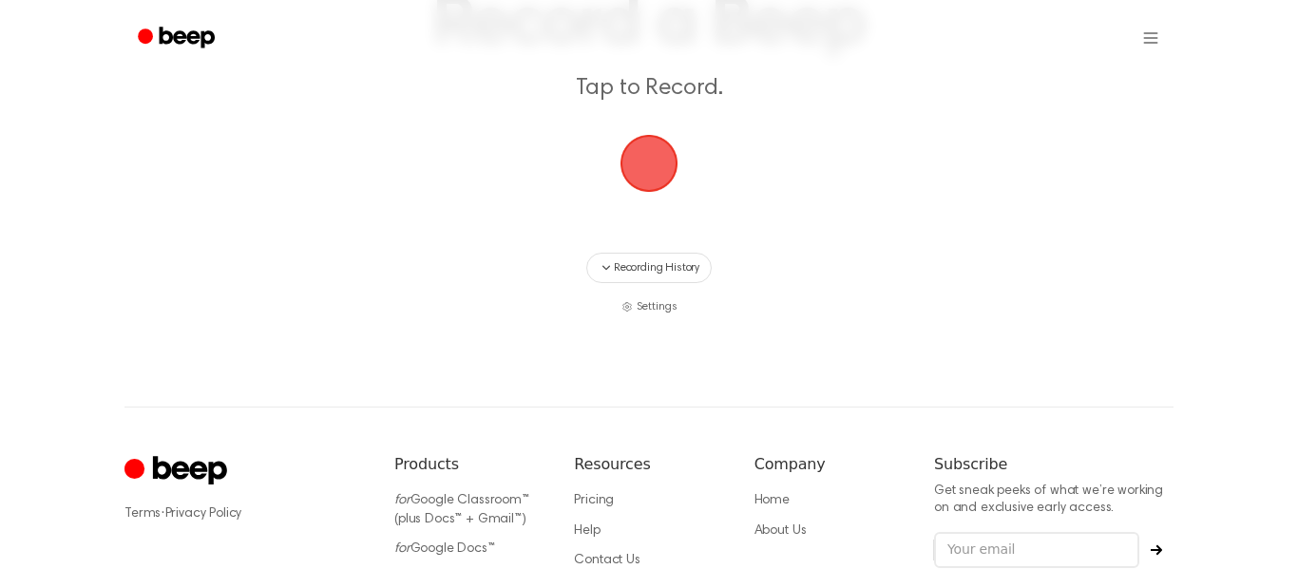
click at [648, 183] on span "button" at bounding box center [648, 163] width 53 height 53
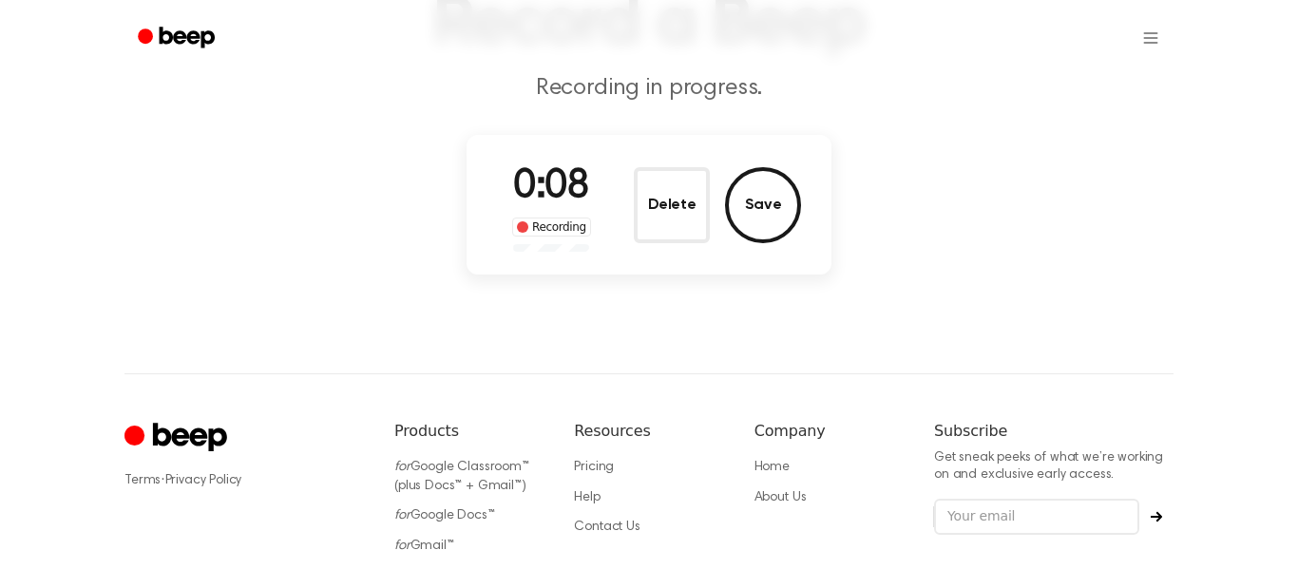
click at [648, 183] on button "Delete" at bounding box center [672, 205] width 76 height 76
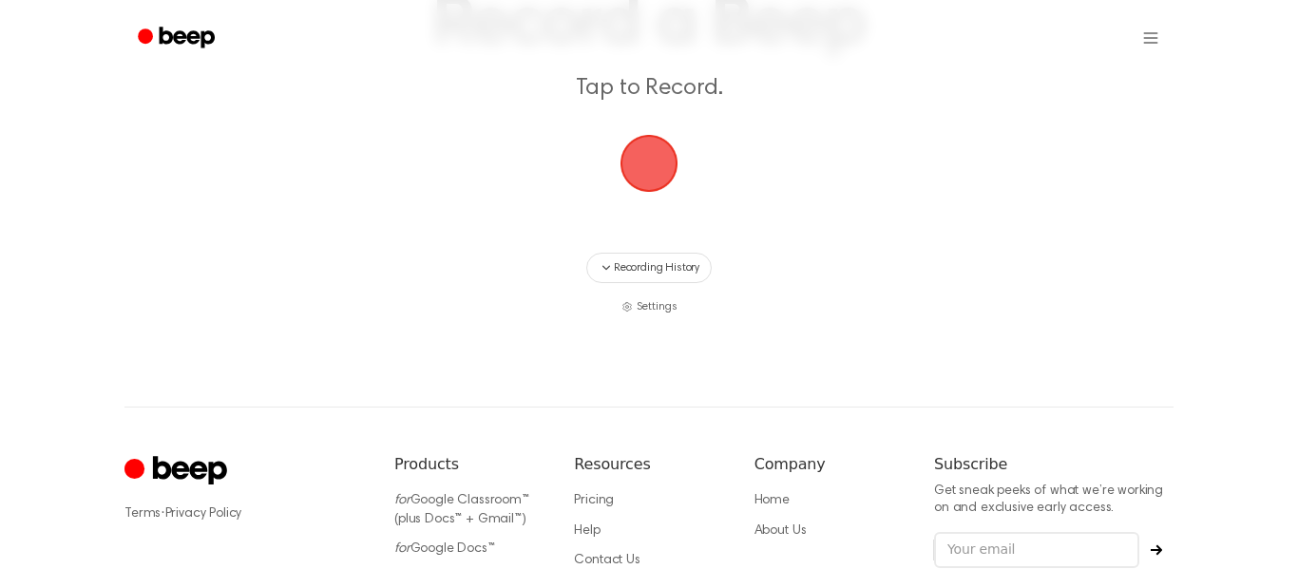
click at [643, 181] on span "button" at bounding box center [648, 163] width 53 height 53
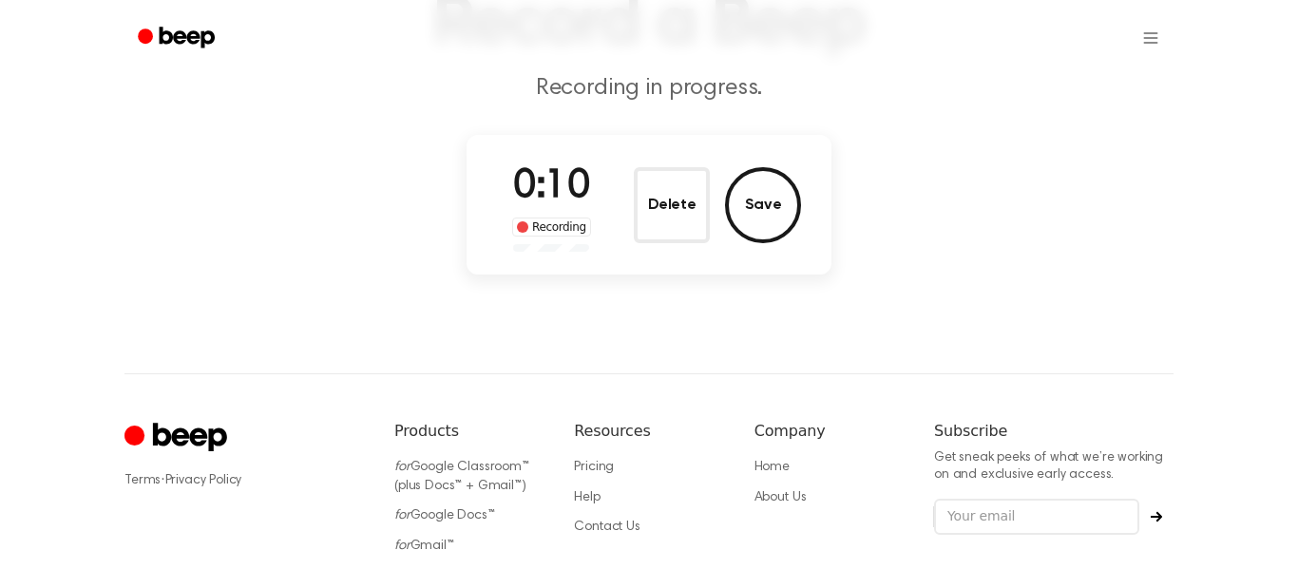
click at [643, 181] on button "Delete" at bounding box center [672, 205] width 76 height 76
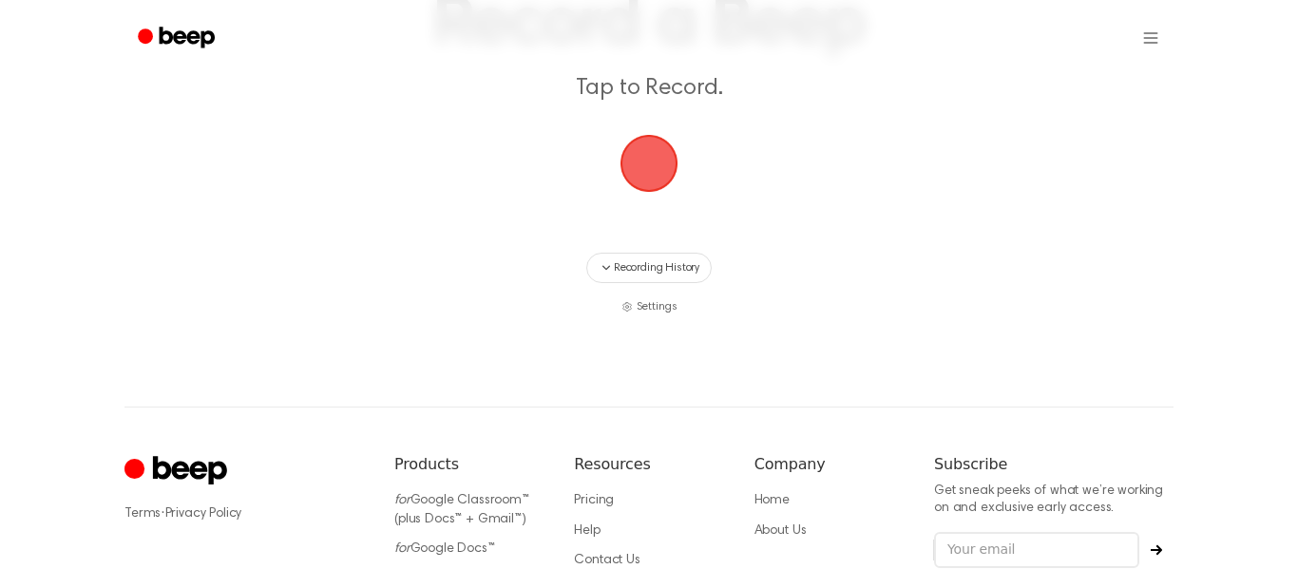
click at [643, 181] on span "button" at bounding box center [648, 163] width 53 height 53
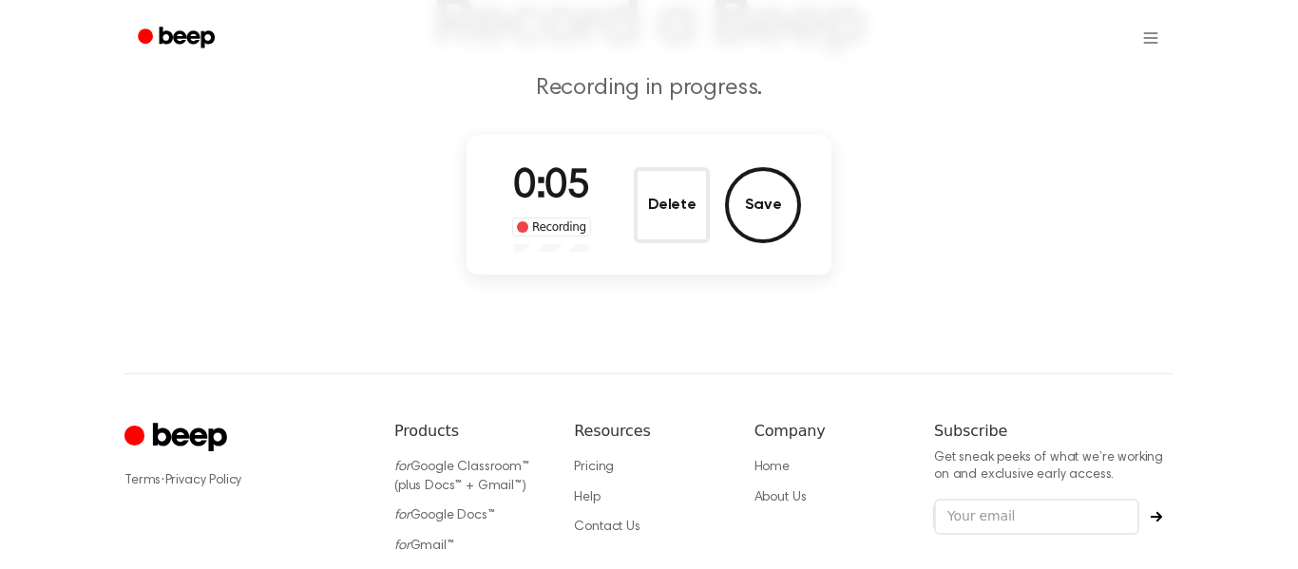
click at [643, 181] on button "Delete" at bounding box center [672, 205] width 76 height 76
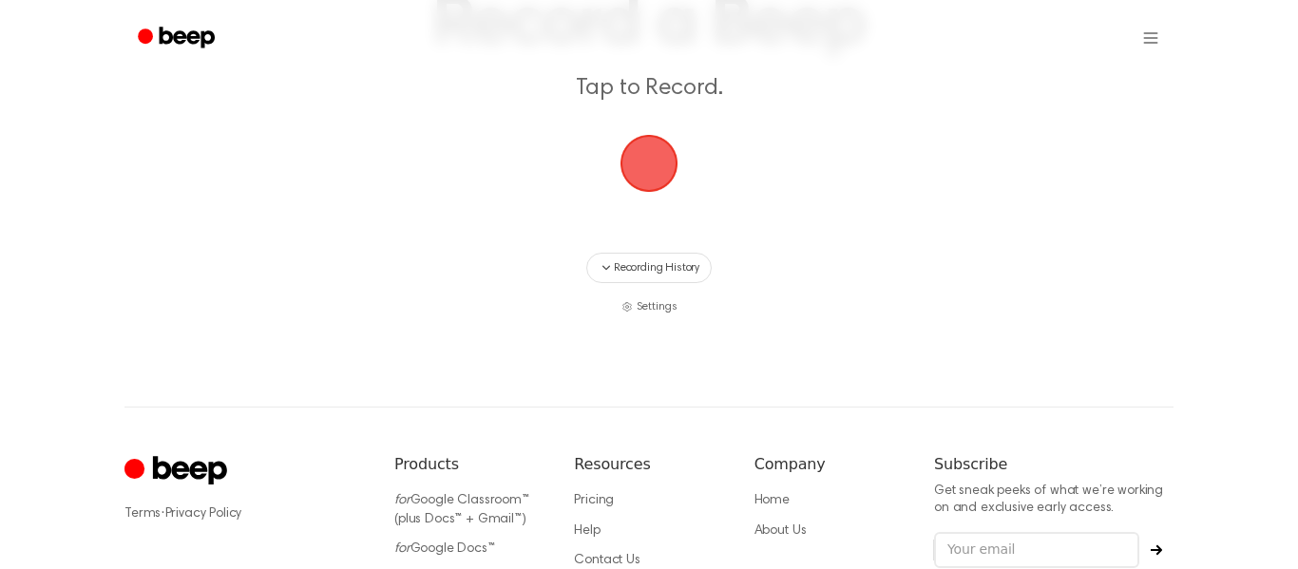
click at [674, 159] on span "button" at bounding box center [648, 163] width 53 height 53
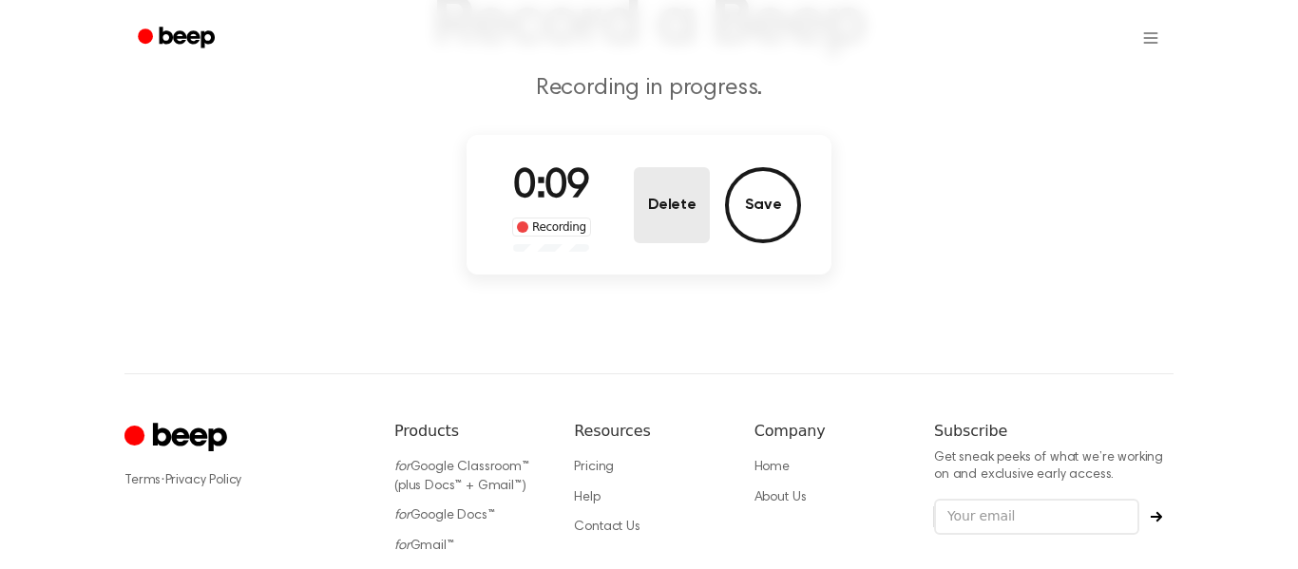
click at [675, 190] on button "Delete" at bounding box center [672, 205] width 76 height 76
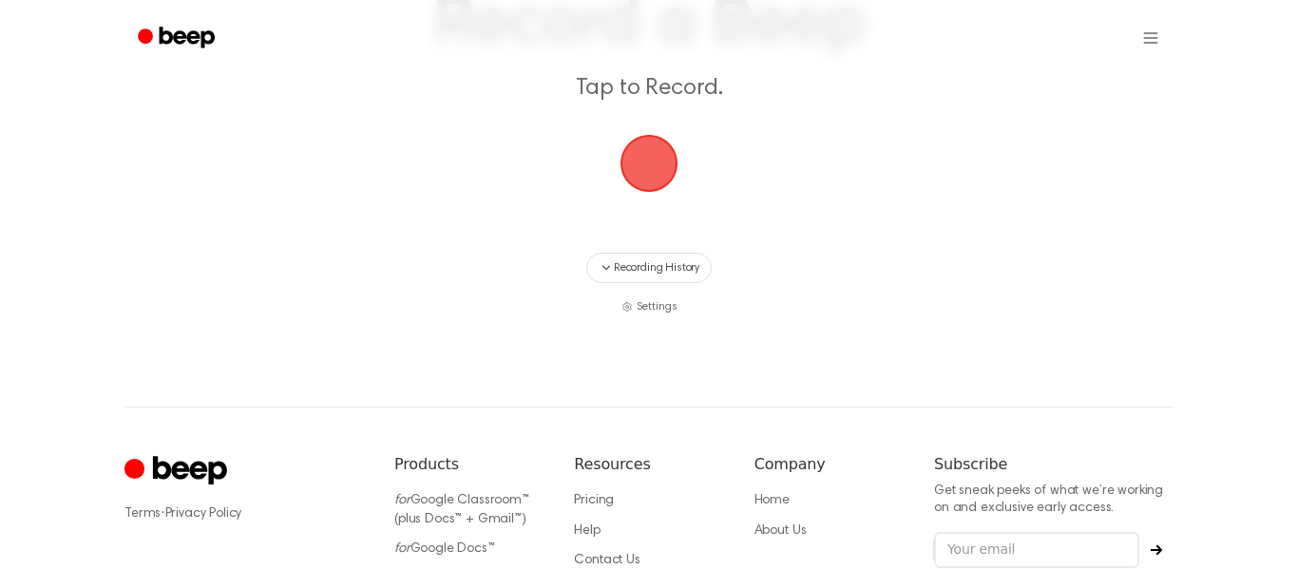
click at [671, 190] on span "button" at bounding box center [648, 163] width 53 height 53
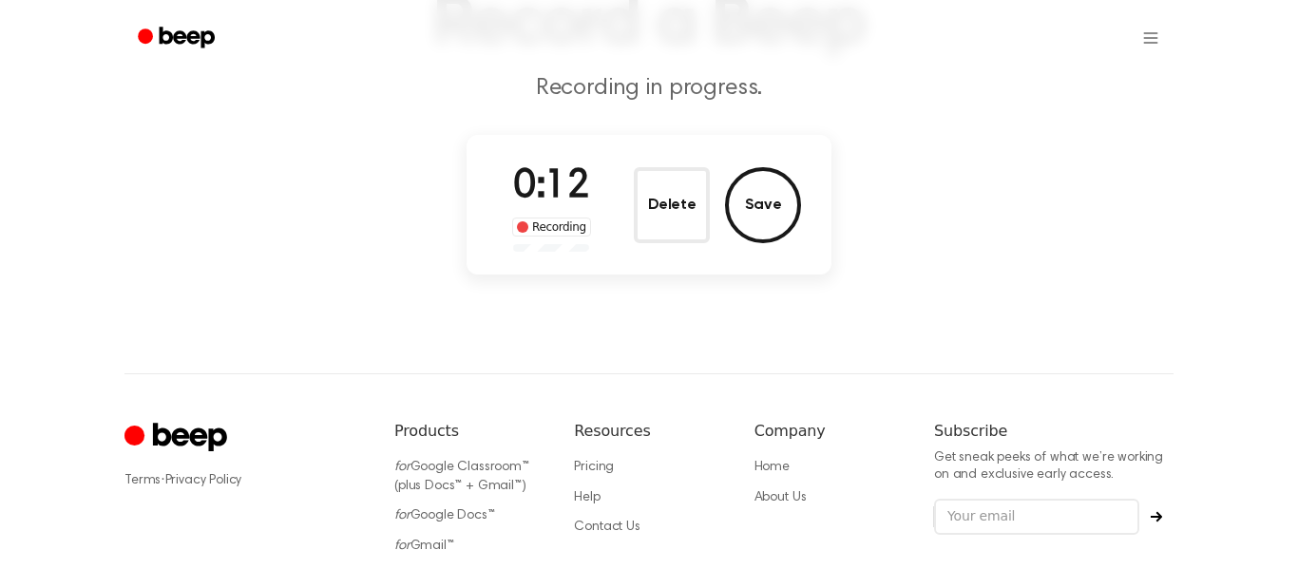
click at [671, 191] on button "Delete" at bounding box center [672, 205] width 76 height 76
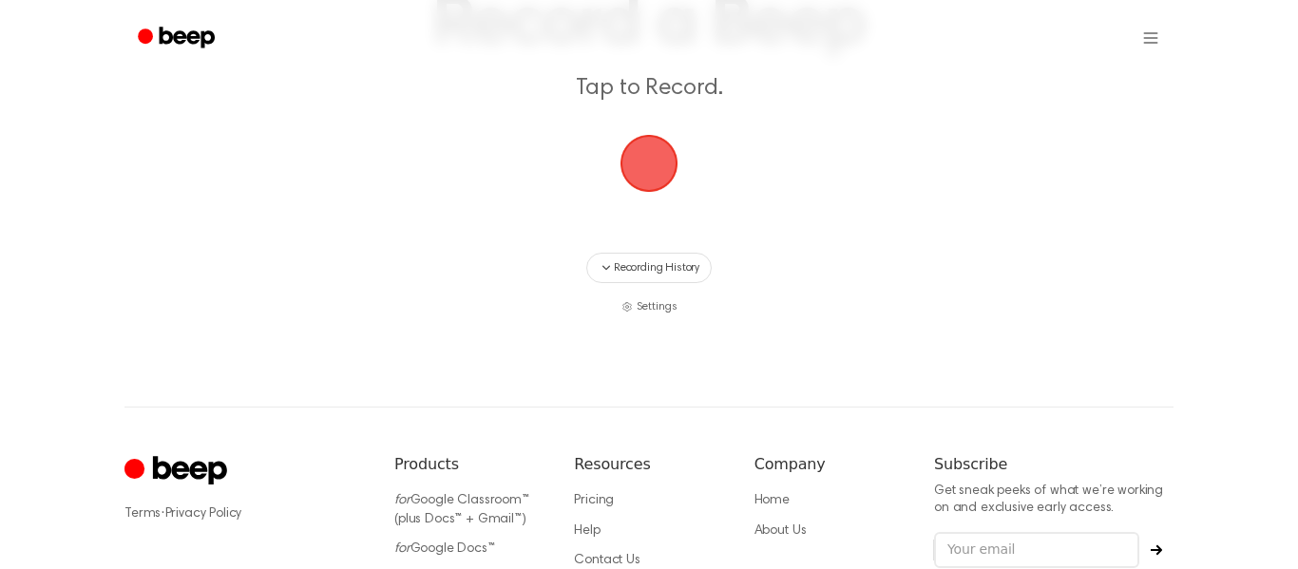
click at [671, 190] on span "button" at bounding box center [648, 163] width 53 height 53
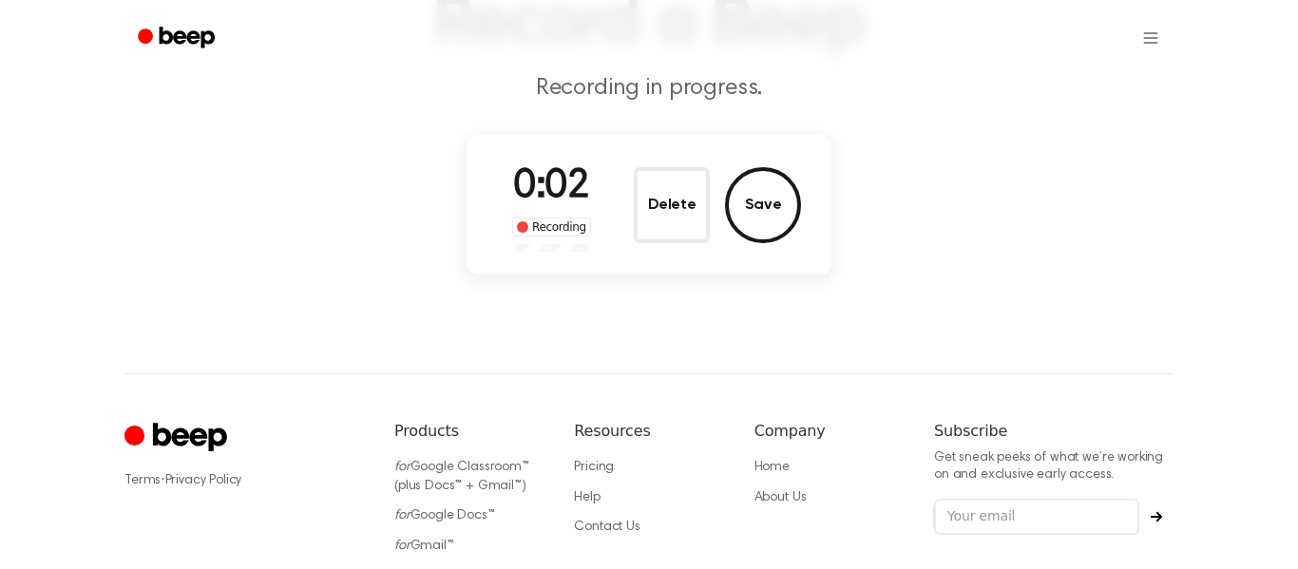
click at [671, 191] on button "Delete" at bounding box center [672, 205] width 76 height 76
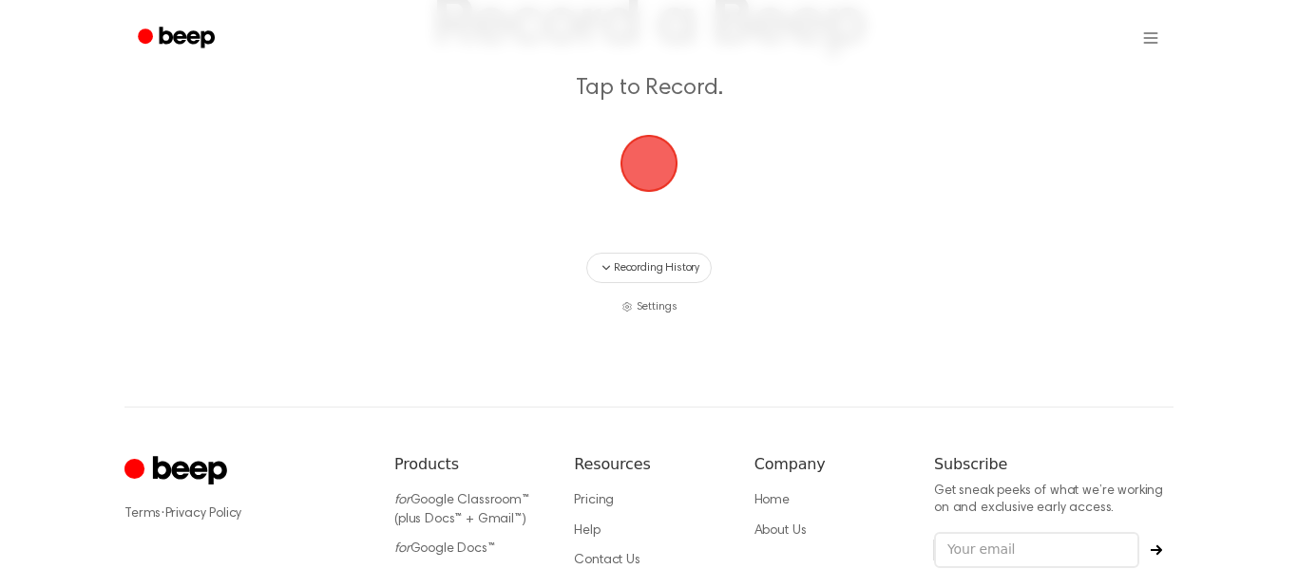
click at [670, 190] on span "button" at bounding box center [648, 163] width 53 height 53
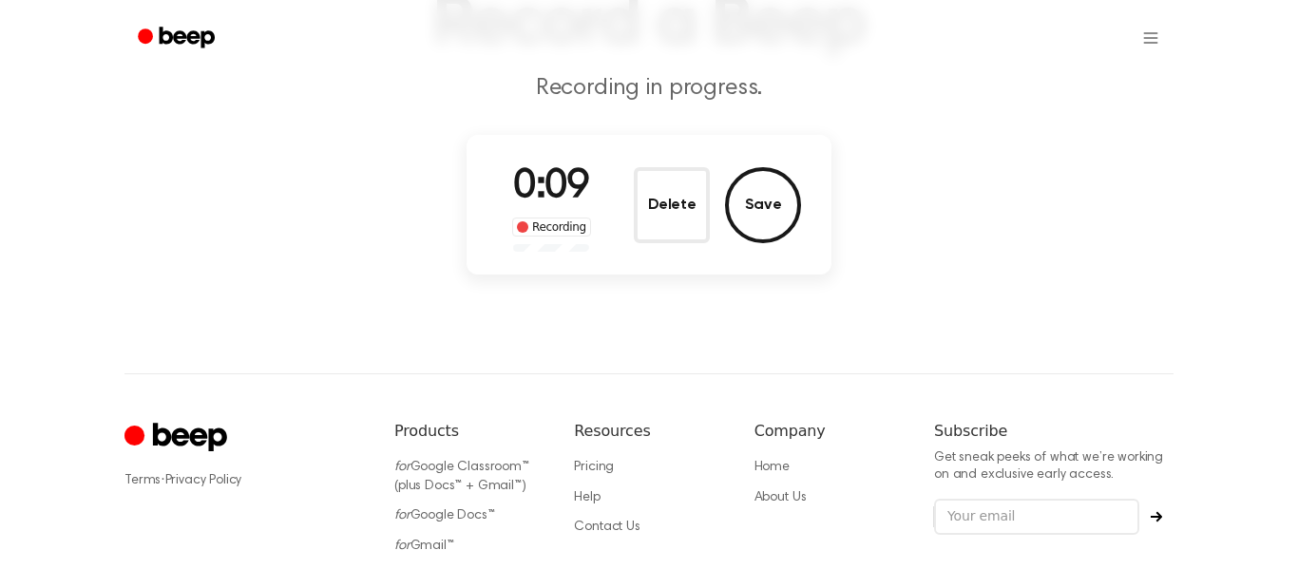
click at [680, 159] on div "0:09 Recording Delete Save" at bounding box center [649, 205] width 304 height 94
click at [676, 184] on button "Delete" at bounding box center [672, 205] width 76 height 76
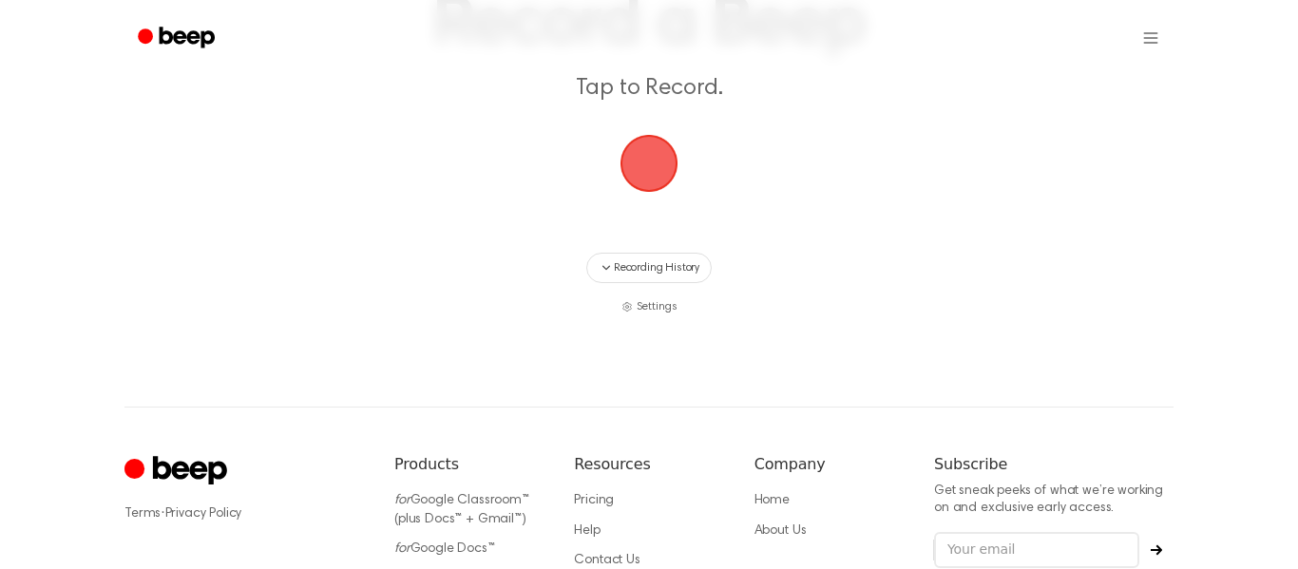
click at [676, 184] on span "button" at bounding box center [648, 163] width 53 height 53
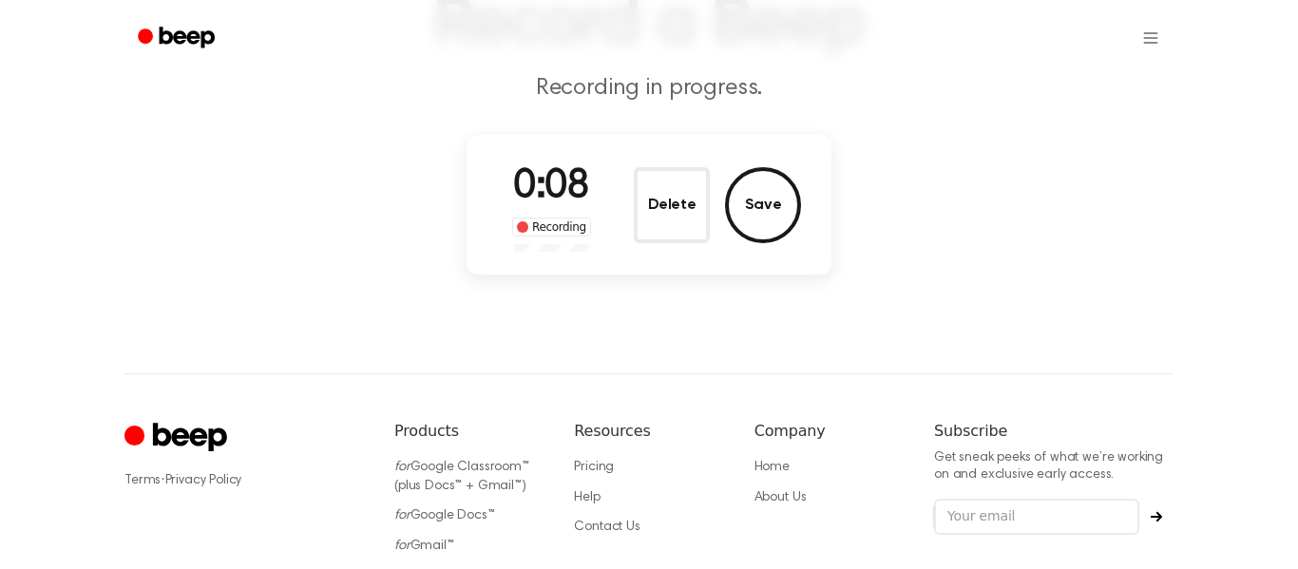
click at [676, 184] on button "Delete" at bounding box center [672, 205] width 76 height 76
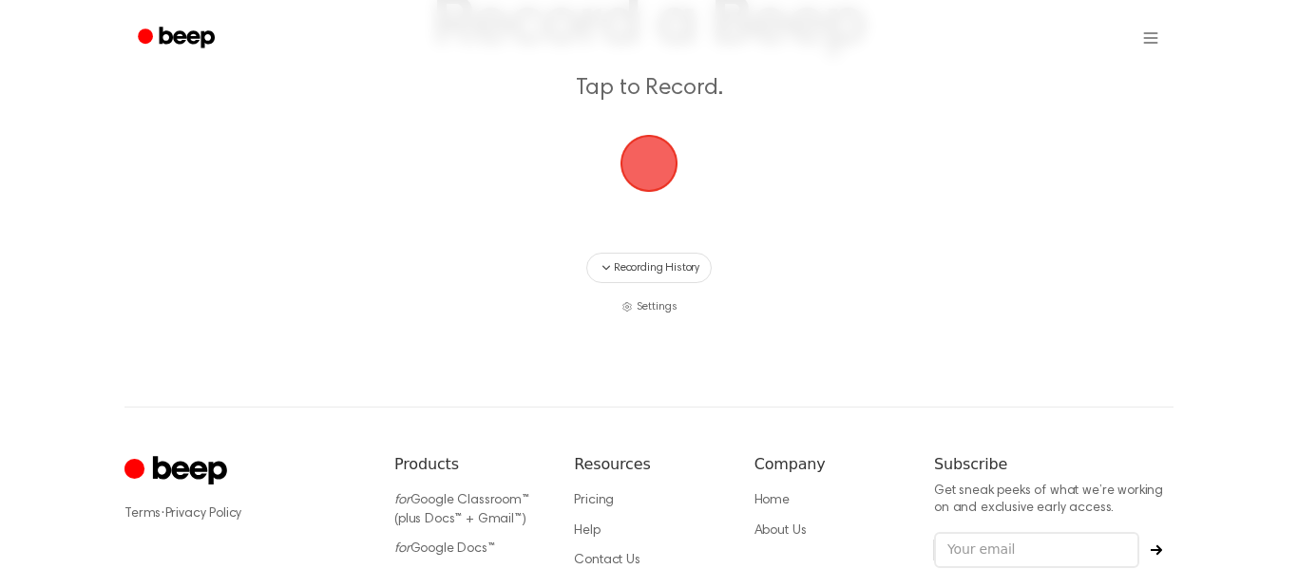
click at [676, 184] on span "button" at bounding box center [648, 163] width 53 height 53
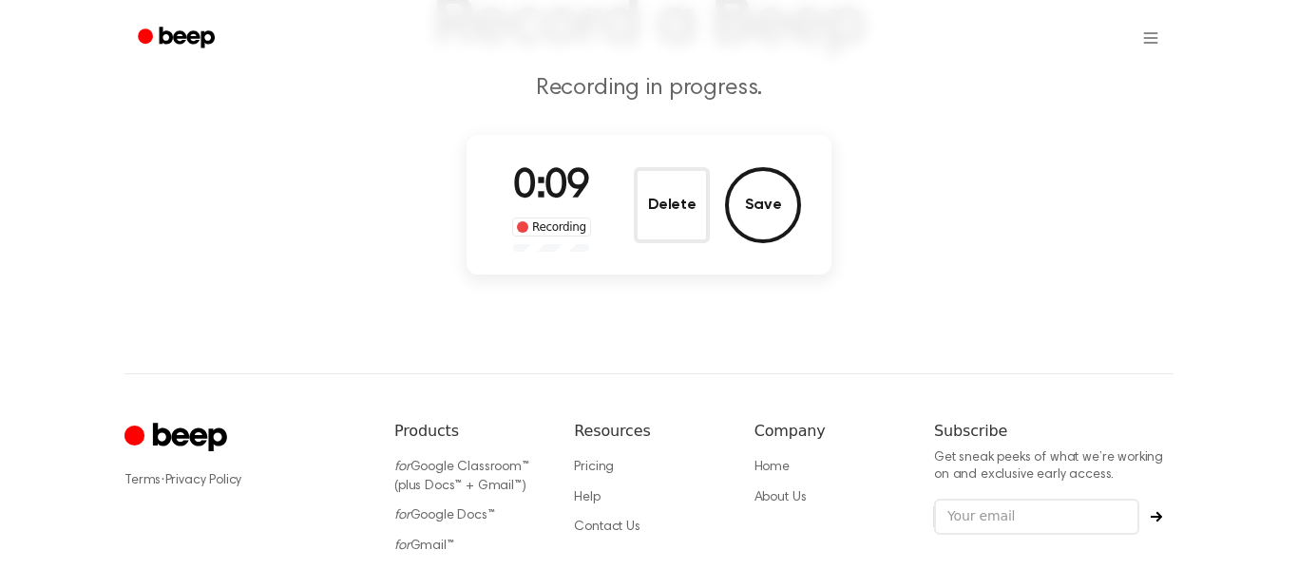
click at [676, 184] on button "Delete" at bounding box center [672, 205] width 76 height 76
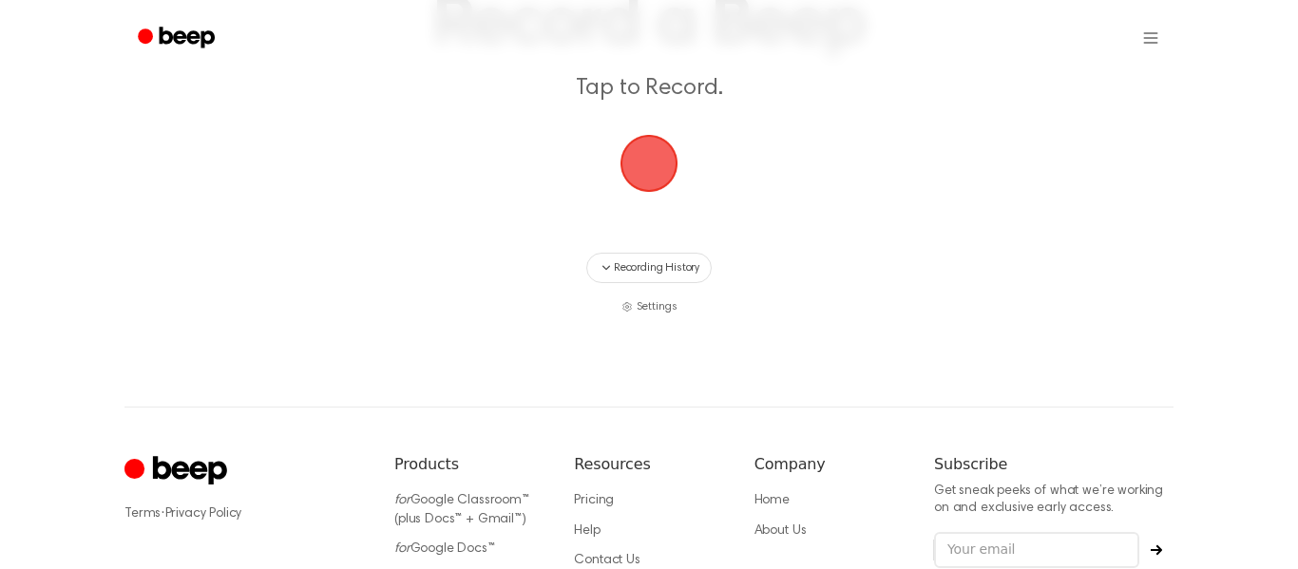
click at [676, 184] on span "button" at bounding box center [648, 163] width 53 height 53
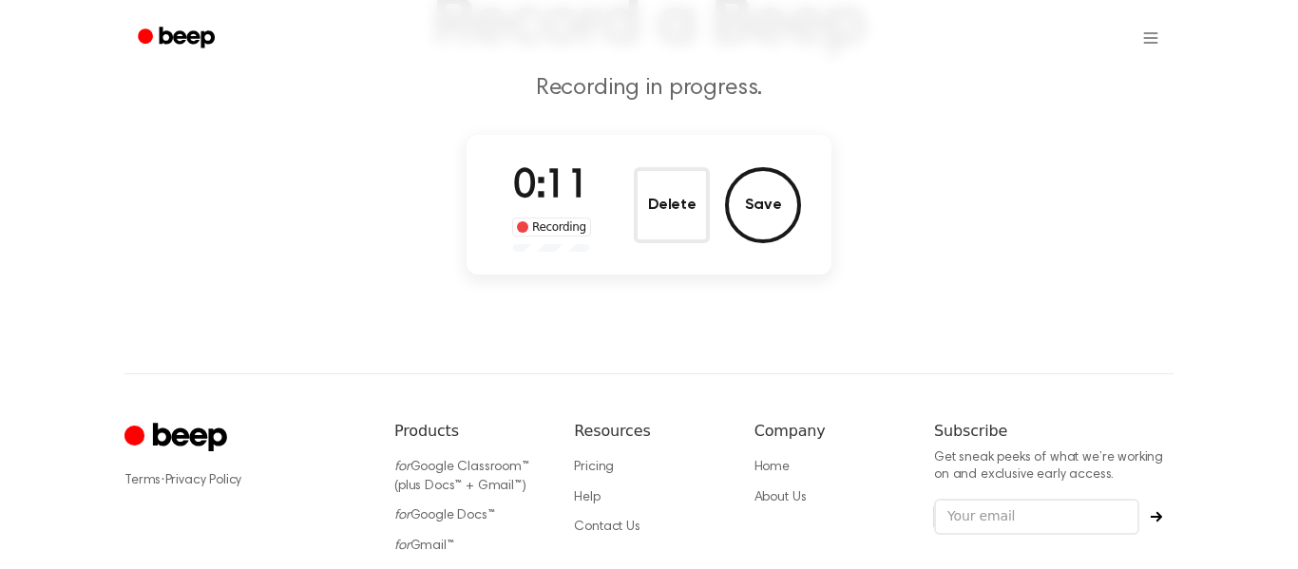
click at [676, 184] on button "Delete" at bounding box center [672, 205] width 76 height 76
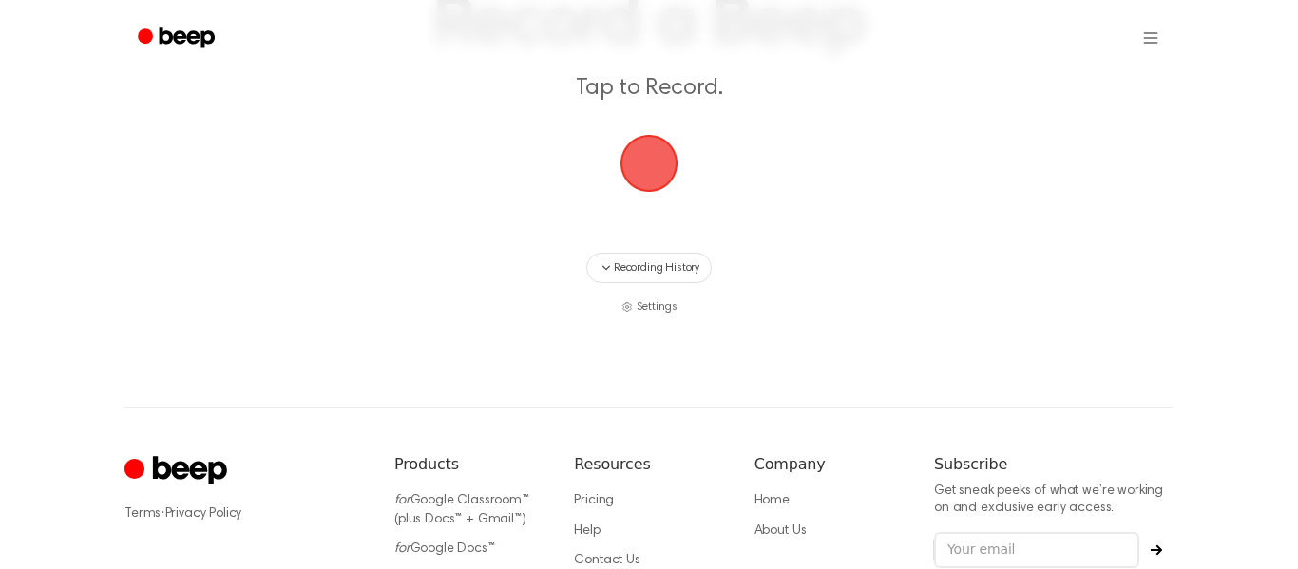
click at [676, 184] on span "button" at bounding box center [648, 163] width 53 height 53
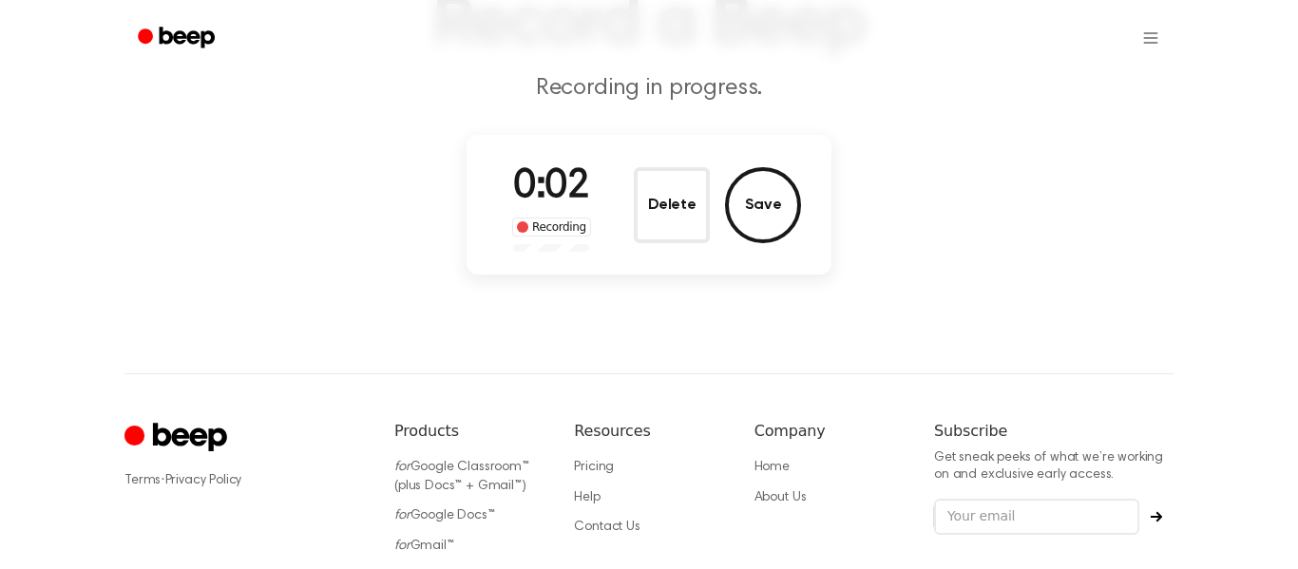
click at [676, 184] on button "Delete" at bounding box center [672, 205] width 76 height 76
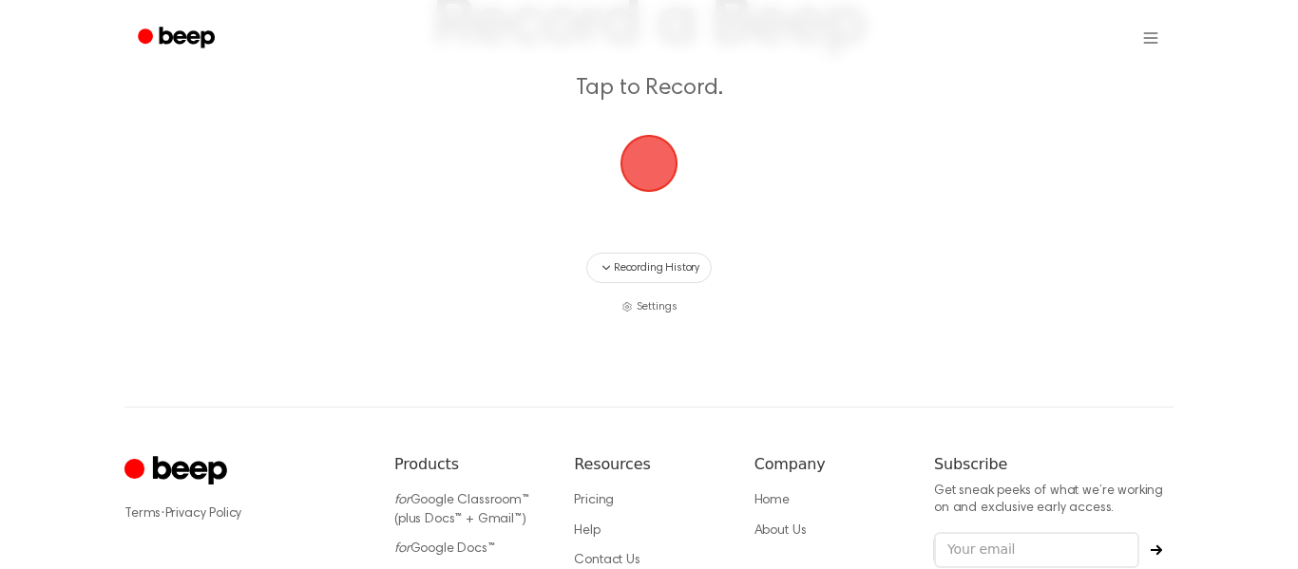
click at [676, 184] on span "button" at bounding box center [648, 163] width 53 height 53
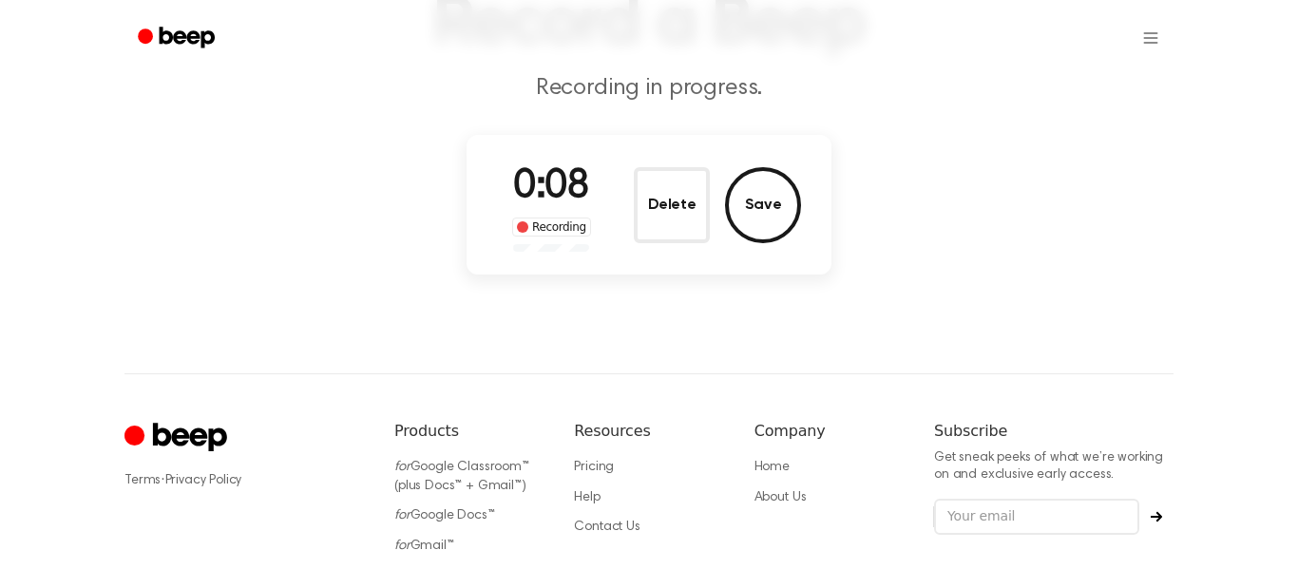
click at [676, 184] on button "Delete" at bounding box center [672, 205] width 76 height 76
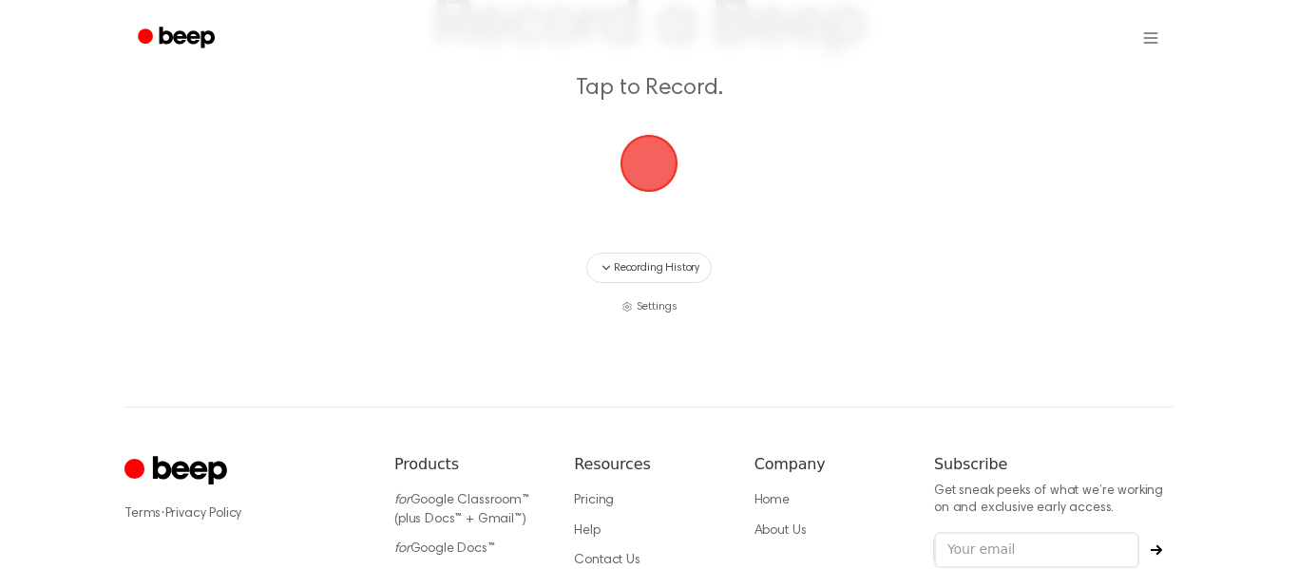
click at [669, 137] on span "button" at bounding box center [648, 163] width 53 height 53
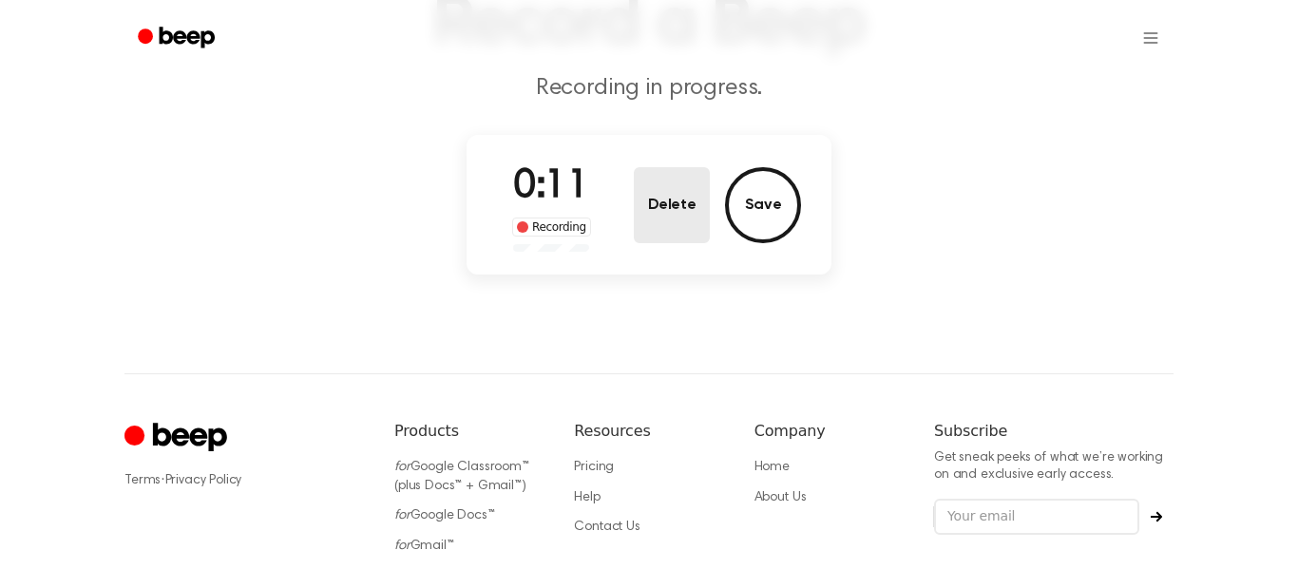
click at [663, 199] on button "Delete" at bounding box center [672, 205] width 76 height 76
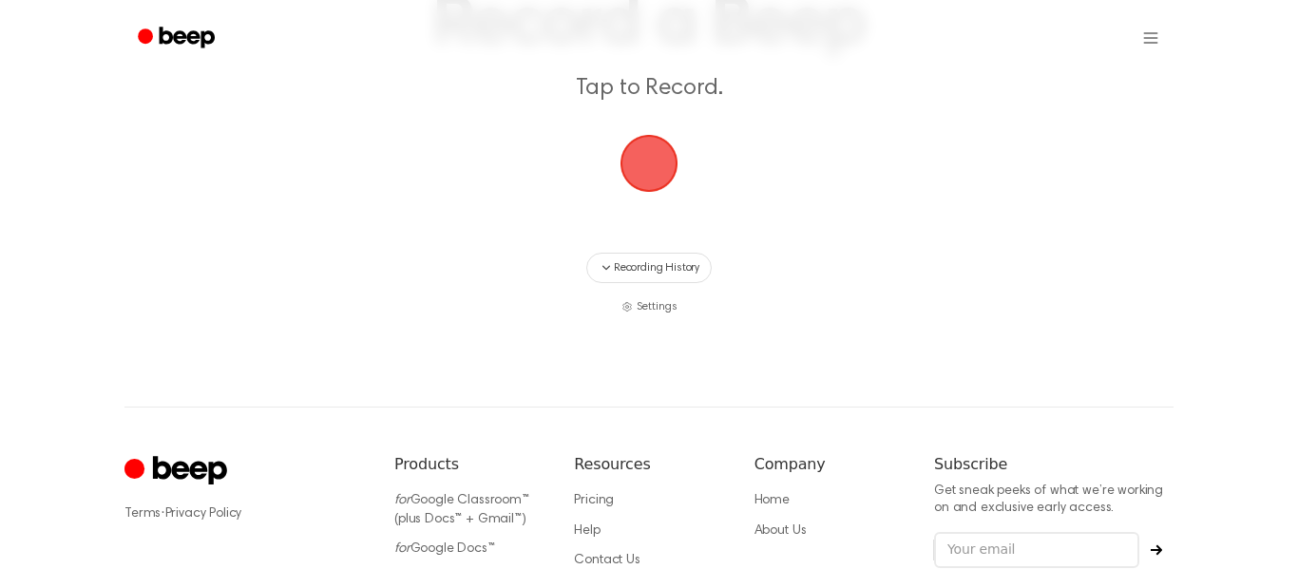
click at [663, 190] on span "button" at bounding box center [648, 163] width 53 height 53
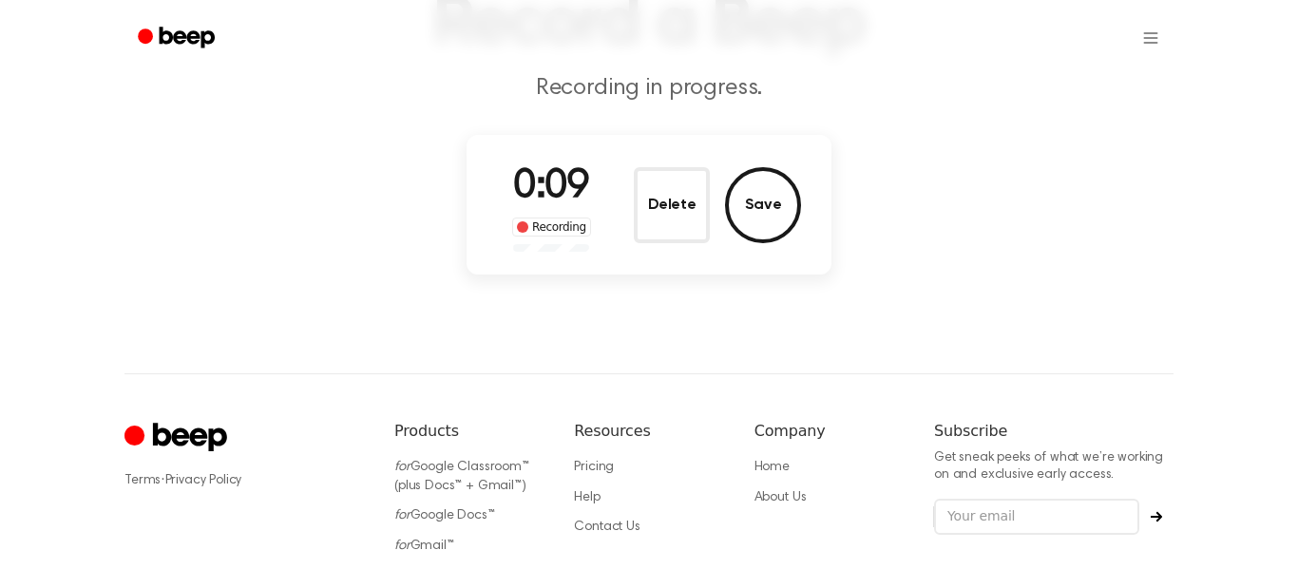
click at [663, 205] on button "Delete" at bounding box center [672, 205] width 76 height 76
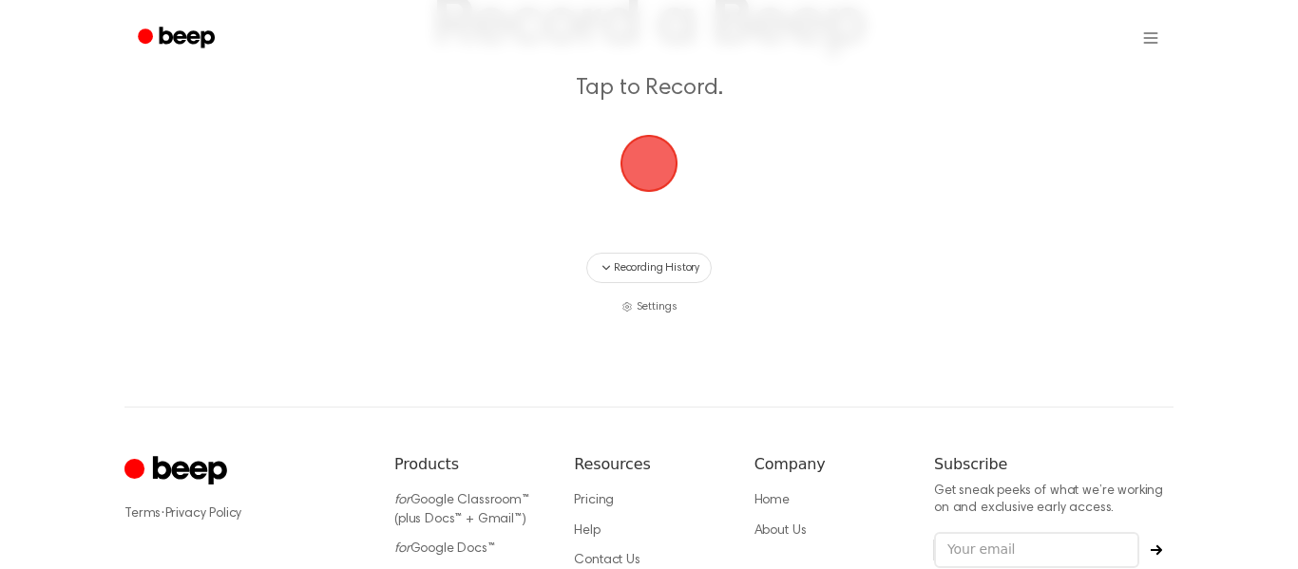
click at [657, 190] on span "button" at bounding box center [648, 163] width 53 height 53
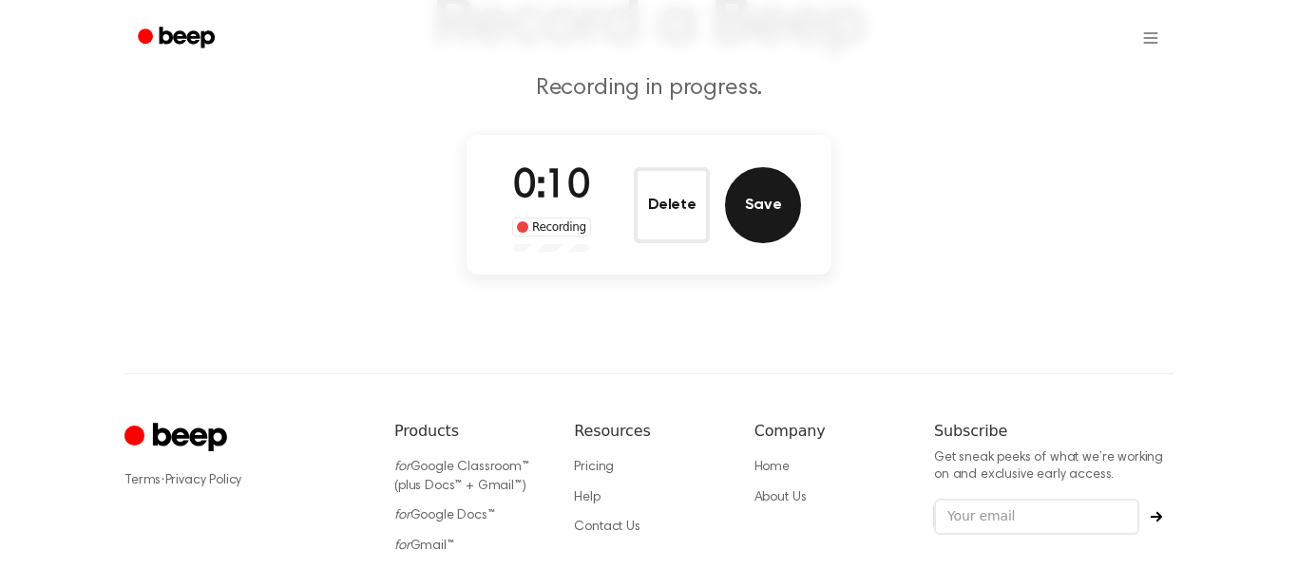
click at [738, 199] on button "Save" at bounding box center [763, 205] width 76 height 76
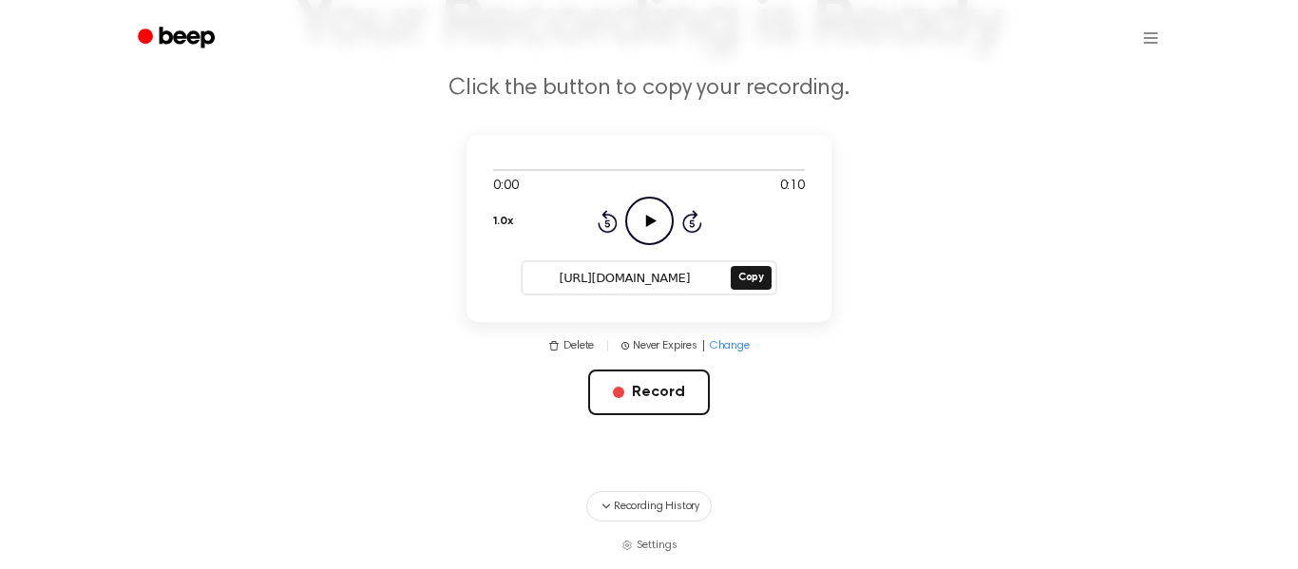
drag, startPoint x: 550, startPoint y: 276, endPoint x: 714, endPoint y: 258, distance: 165.3
click at [714, 258] on div "0:00 0:10 1.0x Rewind 5 seconds Play Audio Skip 5 seconds [URL][DOMAIN_NAME] Co…" at bounding box center [649, 228] width 365 height 187
